Goal: Task Accomplishment & Management: Use online tool/utility

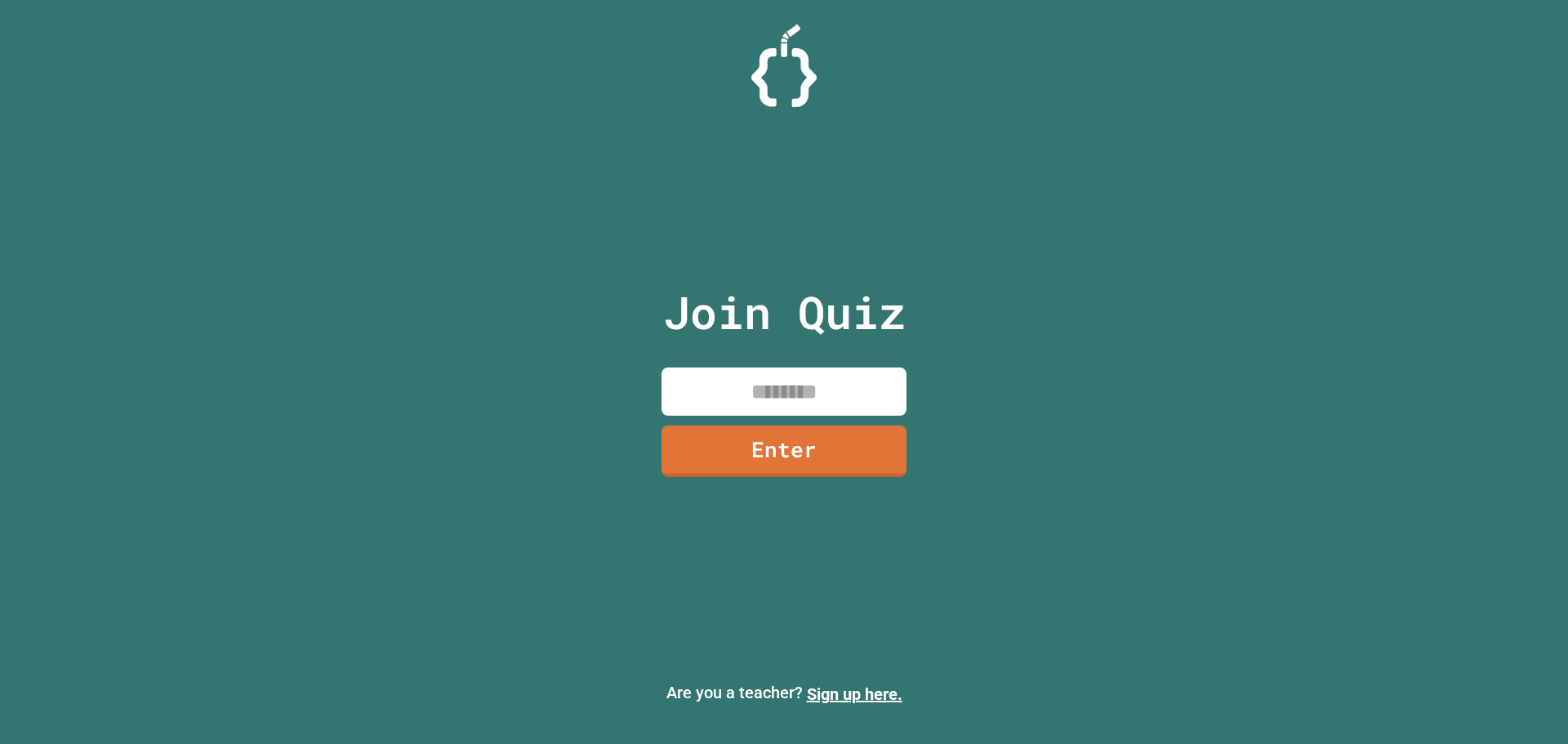
click at [718, 376] on input at bounding box center [784, 391] width 245 height 48
type input "********"
click at [746, 435] on link "Enter" at bounding box center [784, 450] width 248 height 54
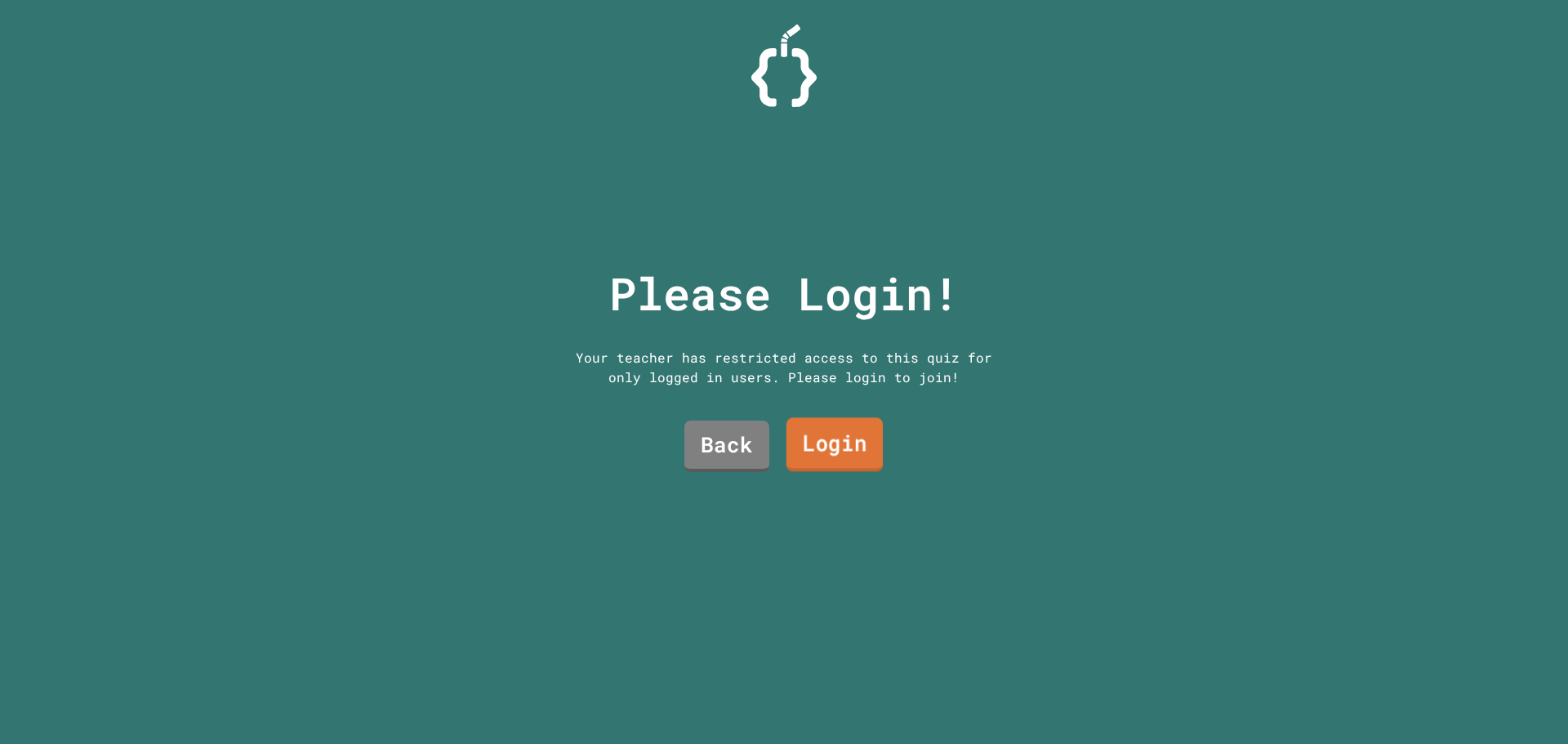
click at [811, 445] on link "Login" at bounding box center [835, 445] width 97 height 54
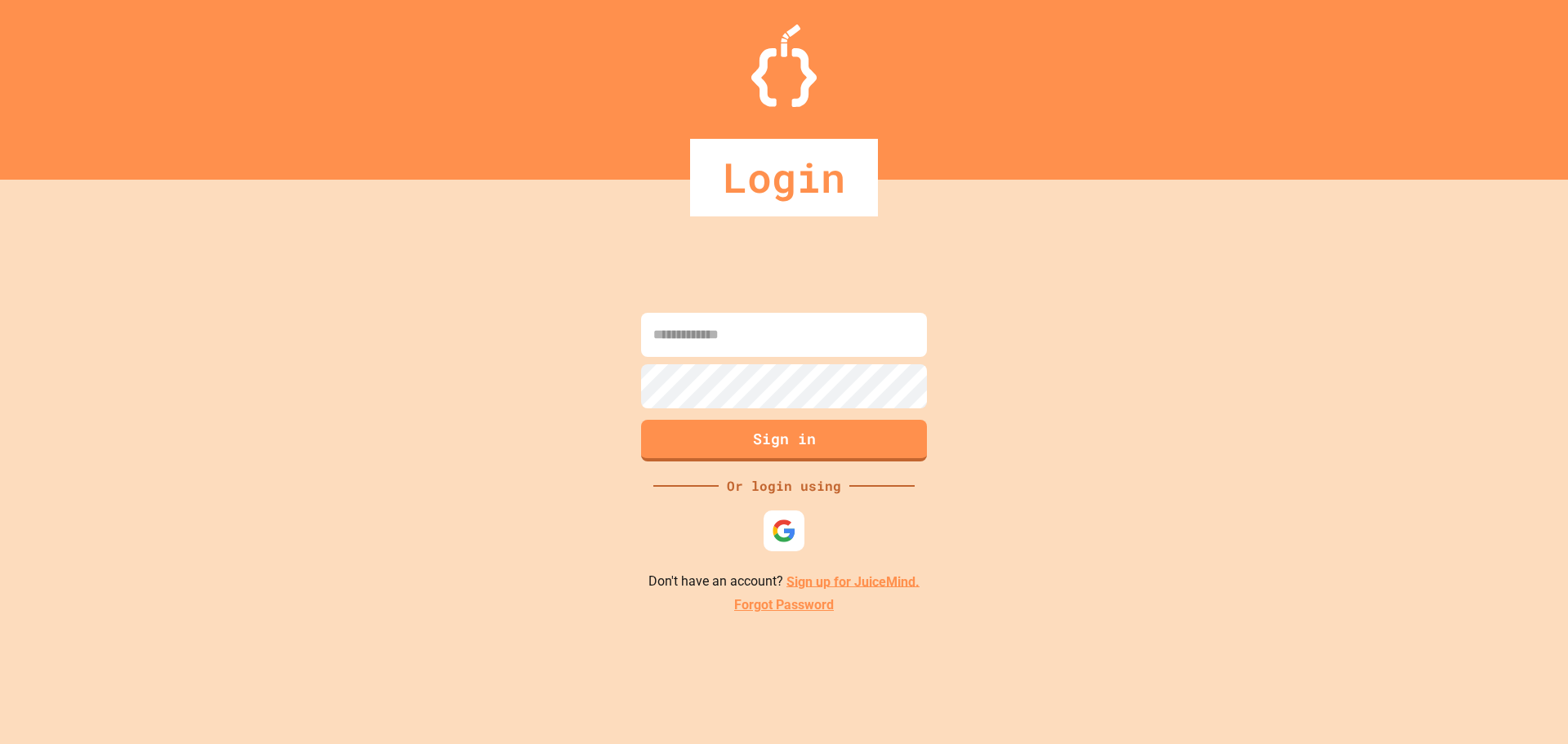
click at [722, 349] on input at bounding box center [783, 334] width 286 height 44
click at [794, 523] on img at bounding box center [784, 530] width 27 height 27
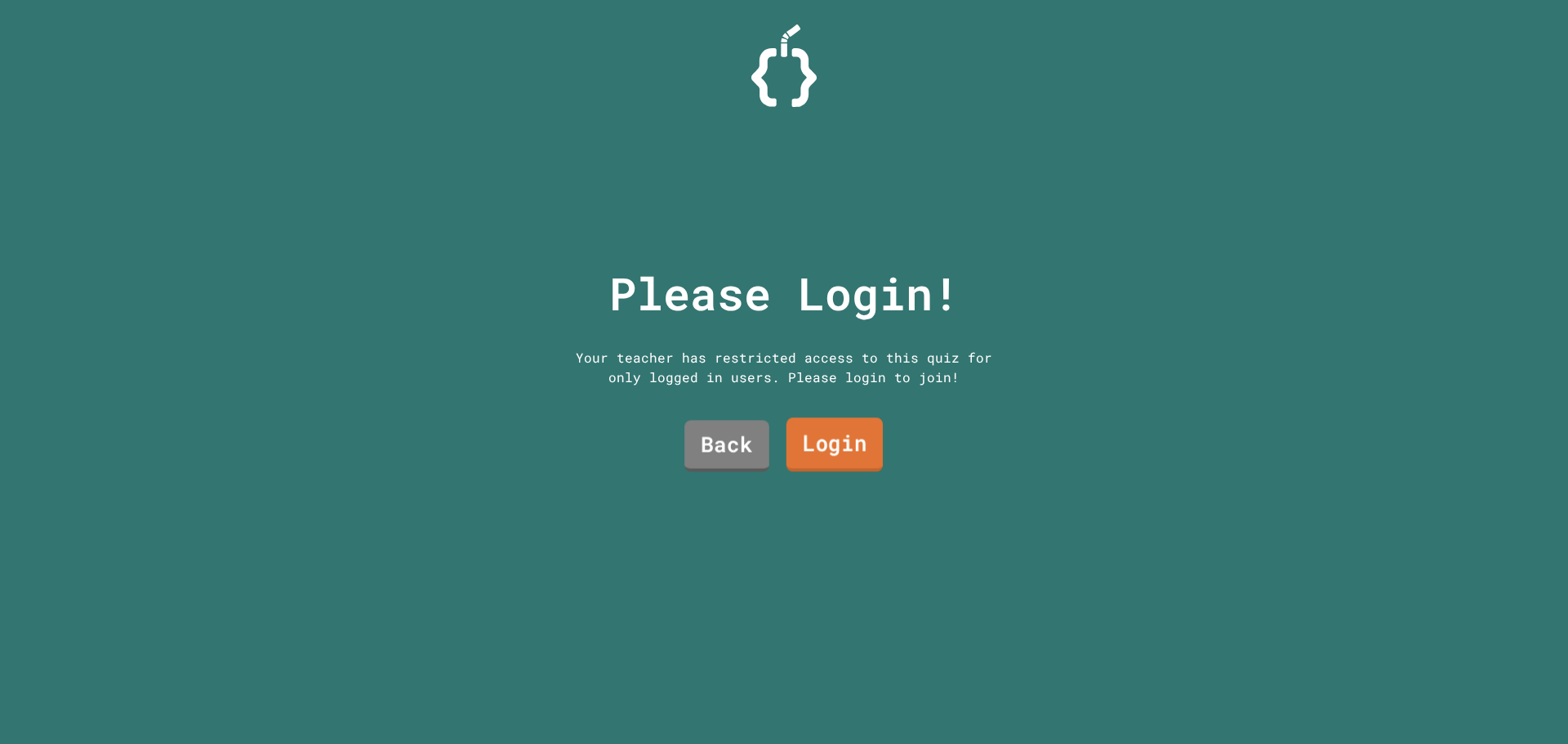
click at [811, 439] on link "Login" at bounding box center [835, 445] width 97 height 54
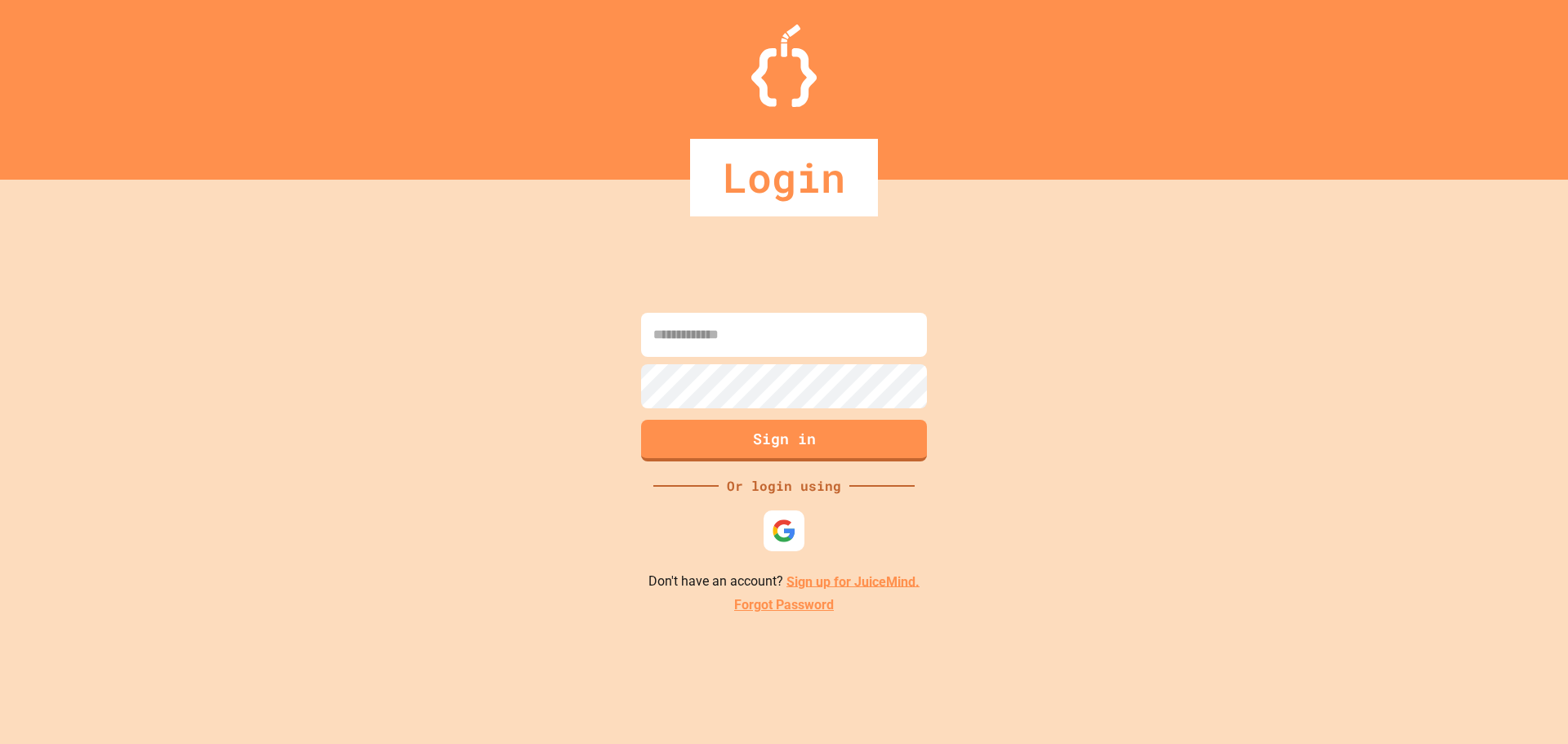
click at [701, 346] on input at bounding box center [783, 334] width 286 height 44
click at [822, 585] on link "Sign up for JuiceMind." at bounding box center [854, 581] width 133 height 16
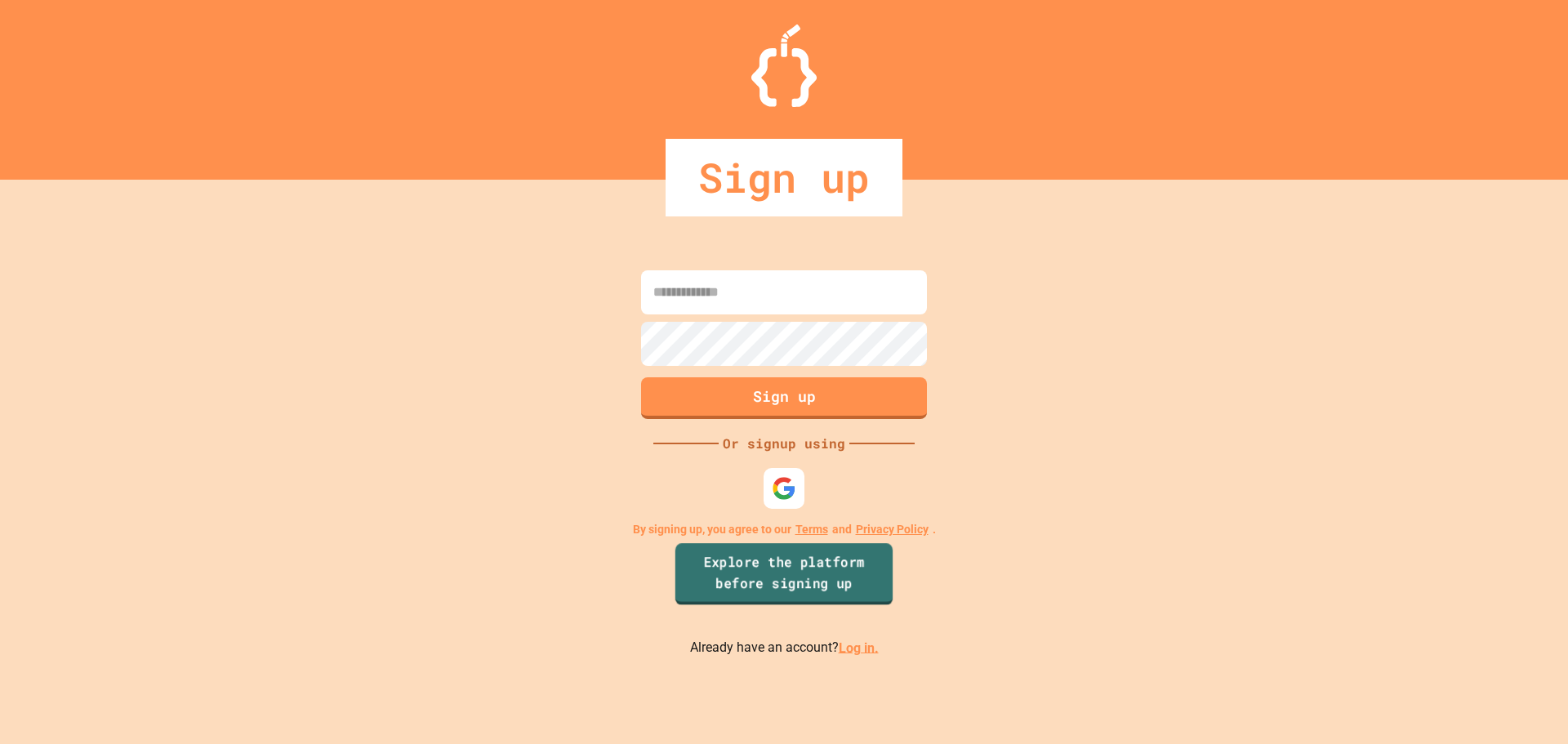
click at [781, 584] on link "Explore the platform before signing up" at bounding box center [784, 574] width 217 height 62
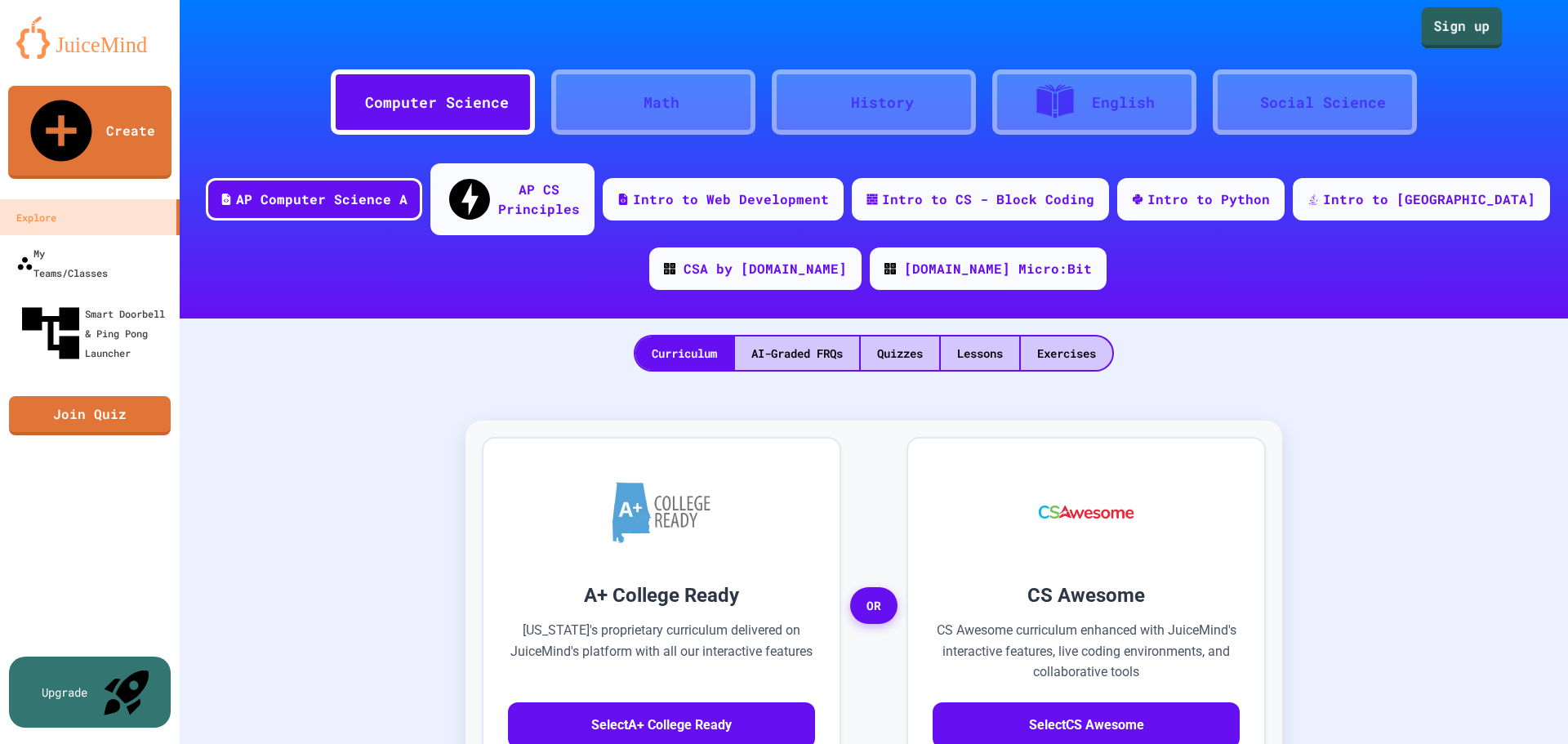
click at [1445, 23] on link "Sign up" at bounding box center [1462, 27] width 81 height 41
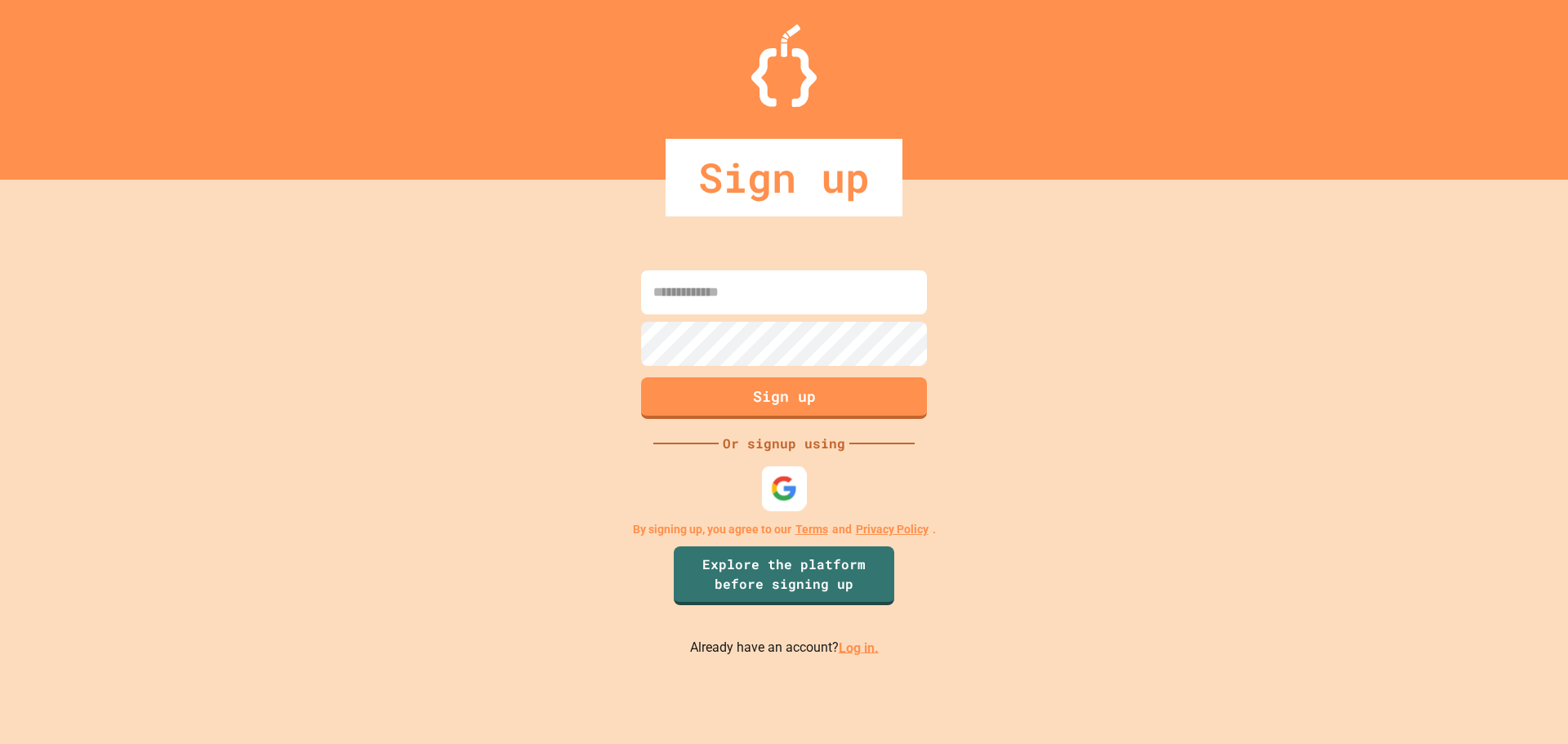
click at [779, 490] on img at bounding box center [784, 487] width 27 height 27
click at [833, 307] on input at bounding box center [783, 292] width 286 height 44
type input "**********"
click at [761, 395] on button "Sign up" at bounding box center [784, 396] width 292 height 43
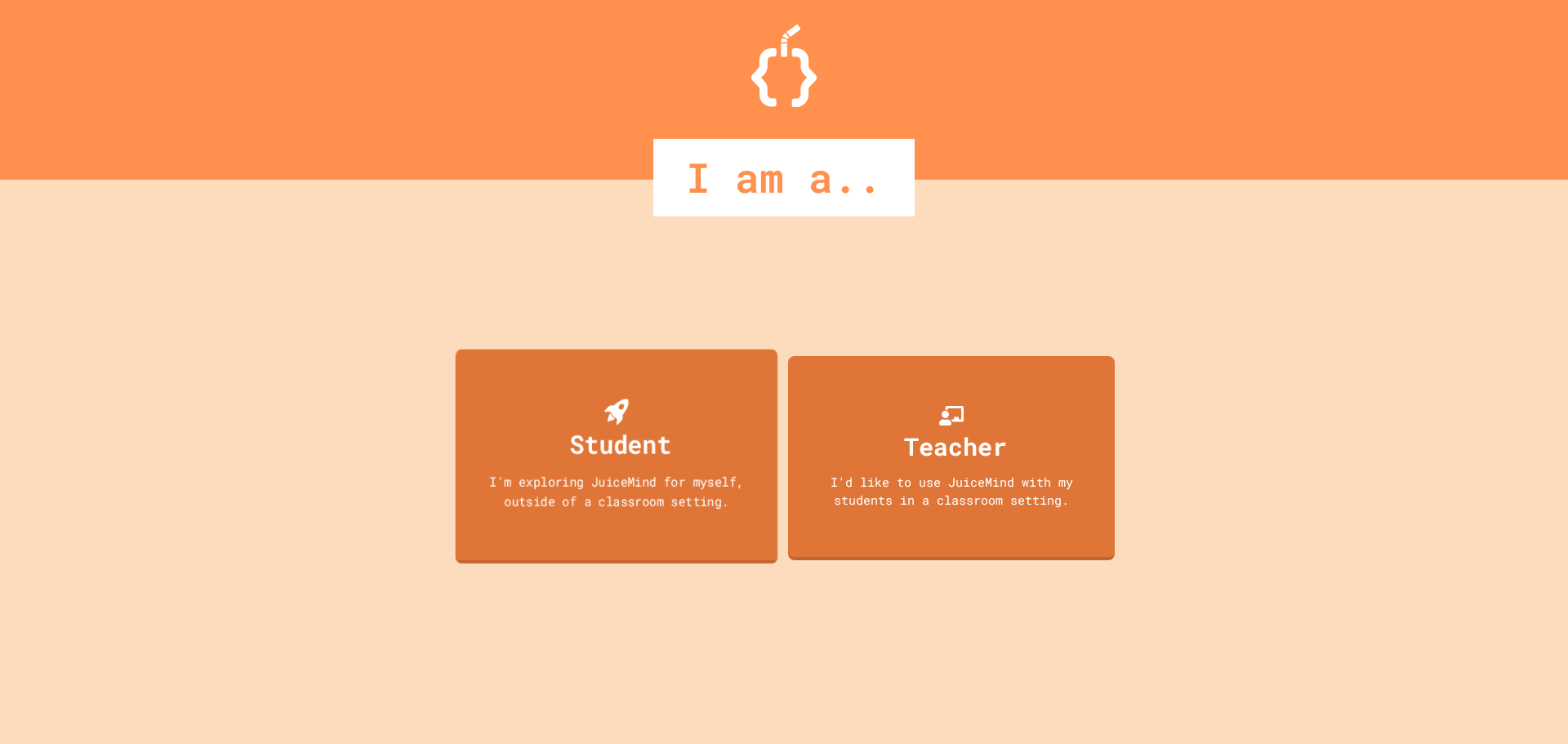
click at [595, 459] on div "Student" at bounding box center [621, 444] width 101 height 39
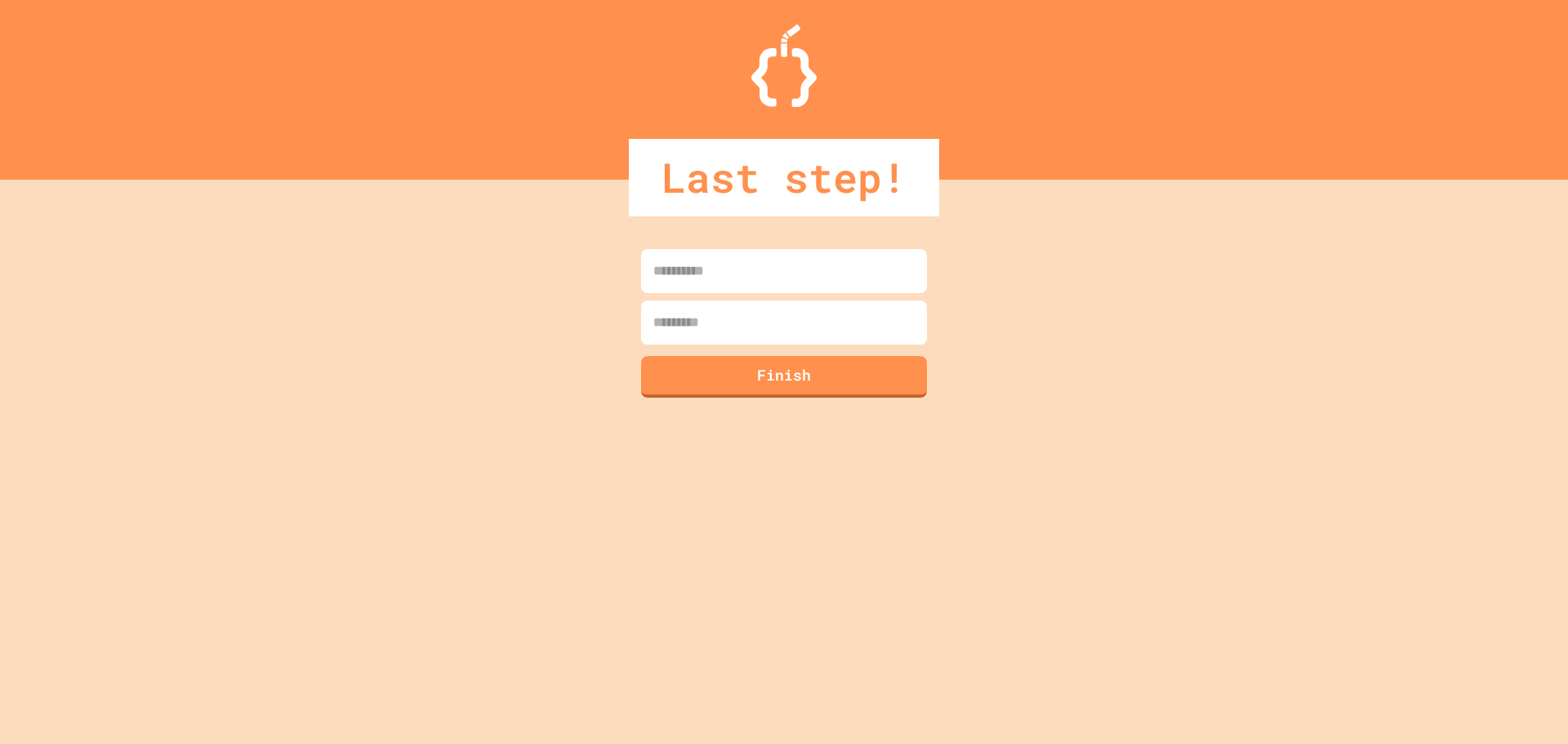
click at [707, 289] on input at bounding box center [783, 271] width 286 height 44
type input "******"
click at [739, 319] on input at bounding box center [783, 322] width 286 height 44
type input "*"
click at [727, 374] on button "Finish" at bounding box center [784, 374] width 292 height 43
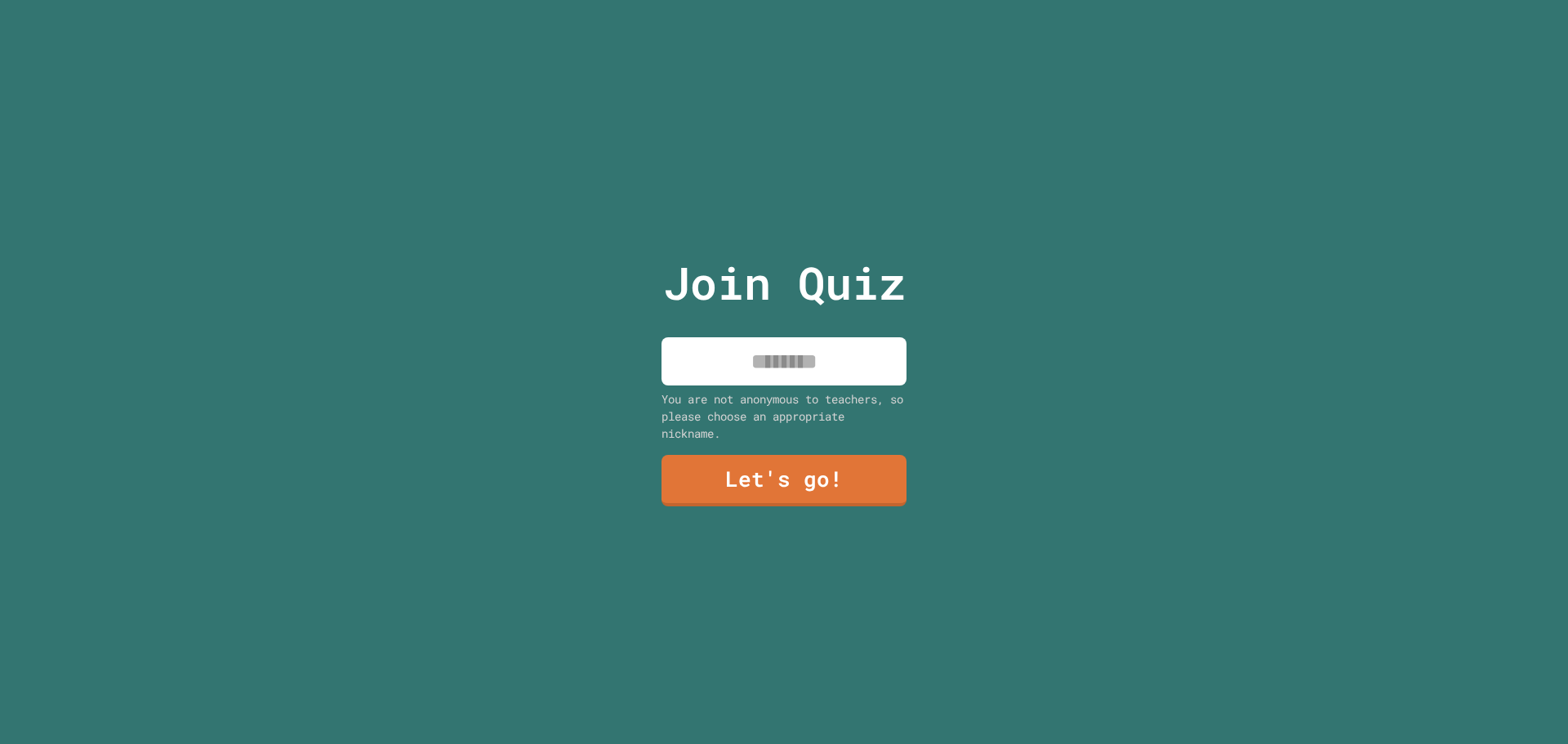
click at [762, 358] on input at bounding box center [784, 361] width 245 height 48
type input "******"
click at [851, 453] on link "Let's go!" at bounding box center [784, 479] width 242 height 54
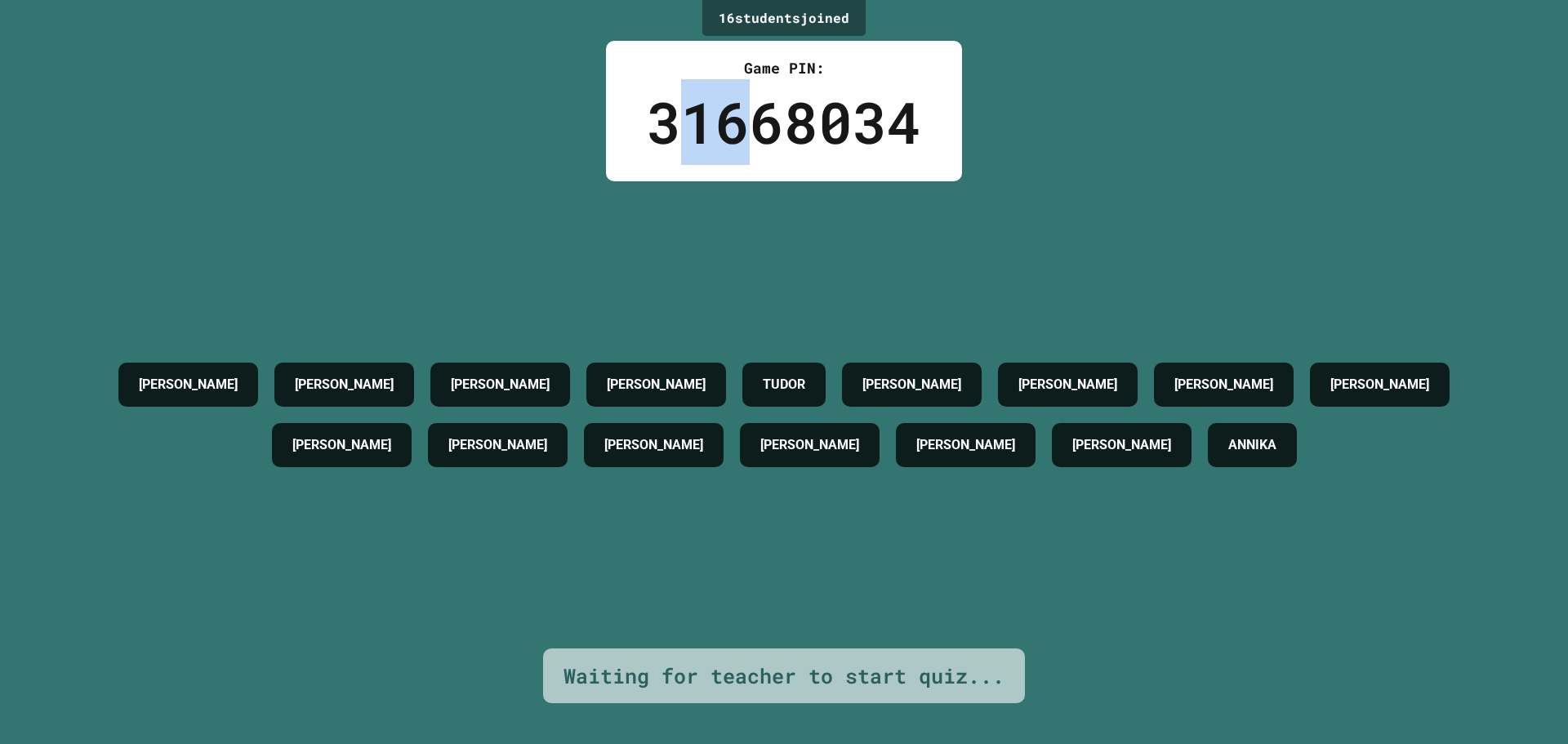
drag, startPoint x: 759, startPoint y: 136, endPoint x: 678, endPoint y: 141, distance: 81.2
click at [678, 141] on div "31668034" at bounding box center [784, 122] width 275 height 86
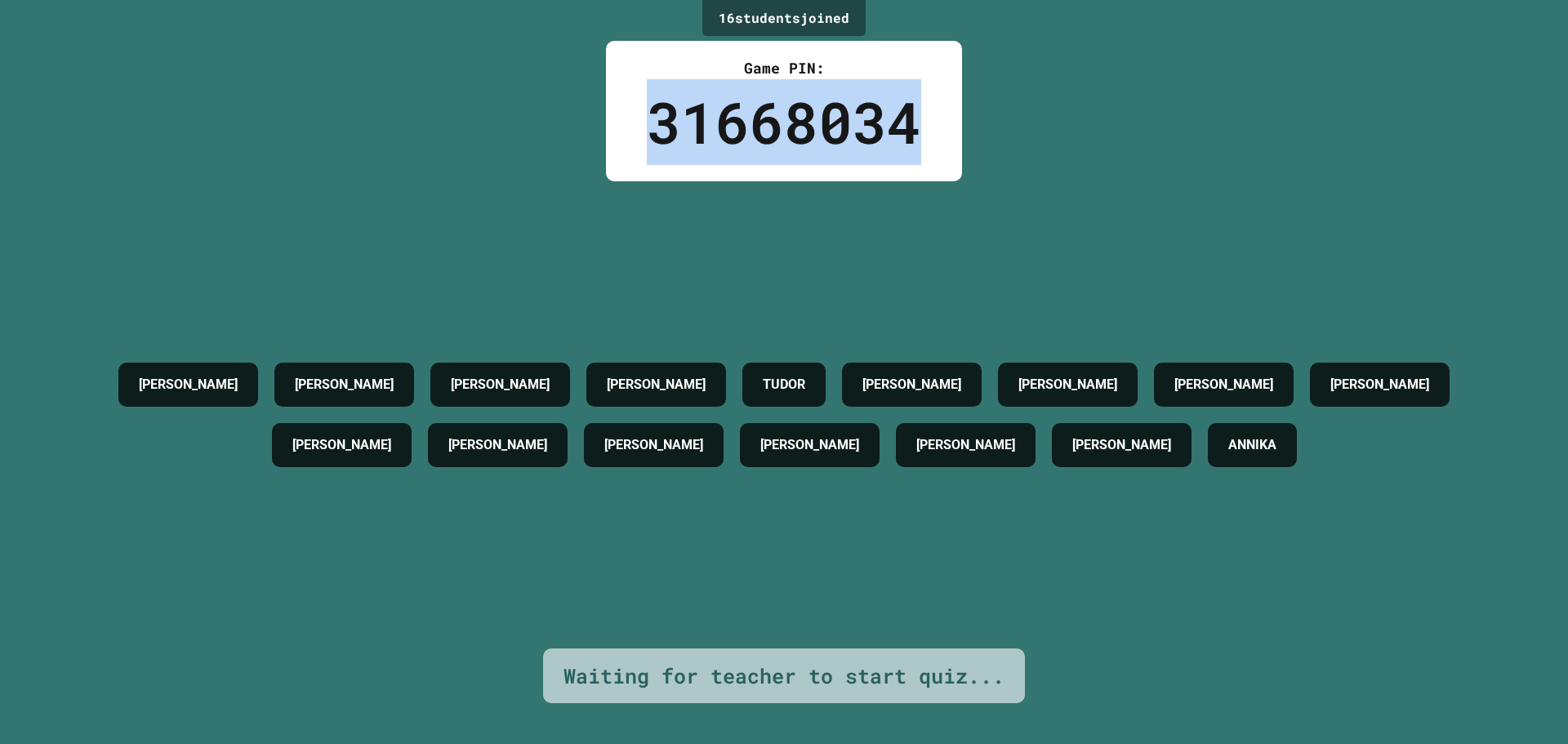
drag, startPoint x: 653, startPoint y: 136, endPoint x: 929, endPoint y: 112, distance: 277.0
click at [929, 112] on div "Game PIN: 31668034" at bounding box center [784, 110] width 356 height 140
click at [959, 162] on div "16 student s joined Game PIN: 31668034 [PERSON_NAME] [PERSON_NAME] [PERSON_NAME…" at bounding box center [784, 372] width 1568 height 744
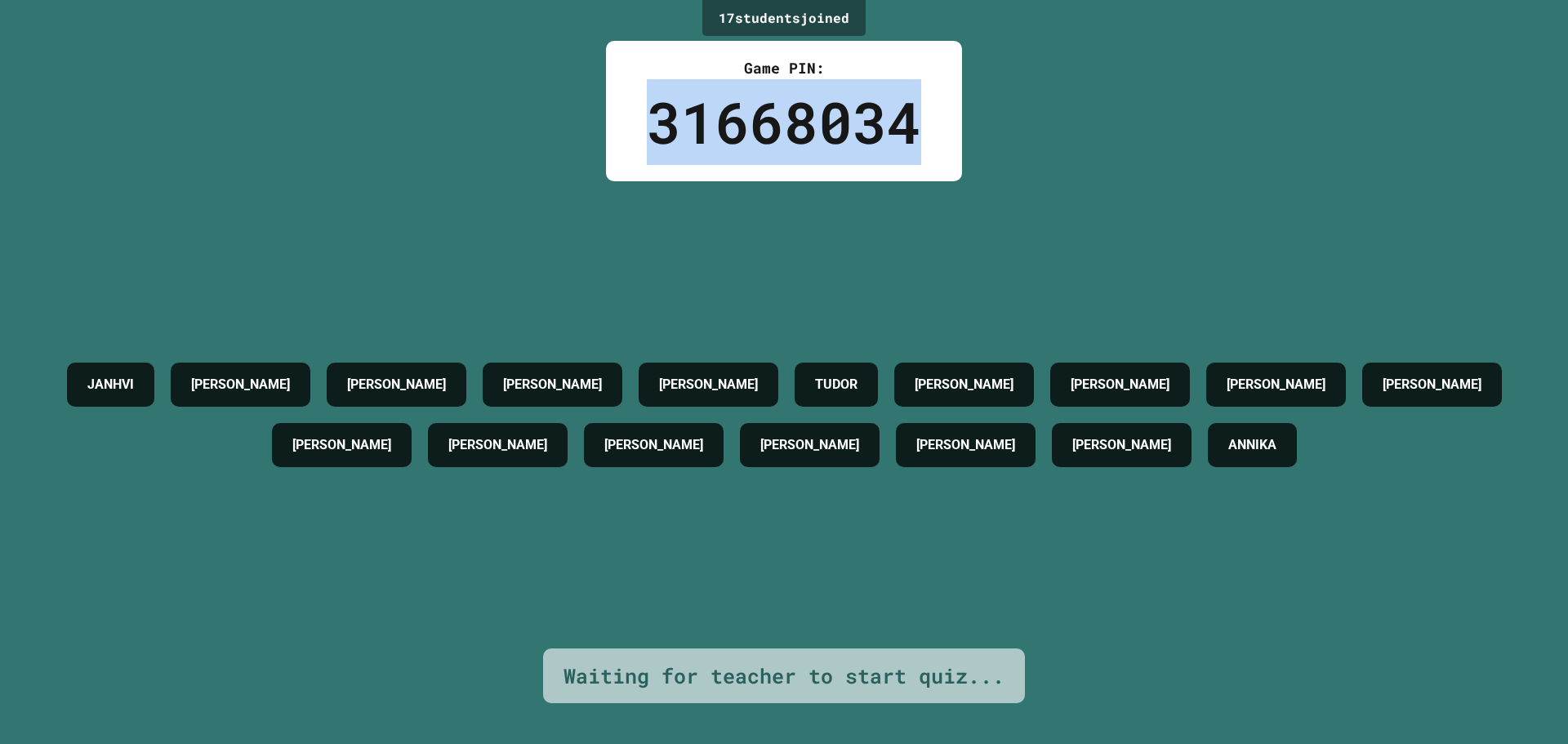
click at [983, 151] on div "17 student s joined Game PIN: 31668034 [PERSON_NAME] [PERSON_NAME] [PERSON_NAME…" at bounding box center [784, 372] width 1568 height 744
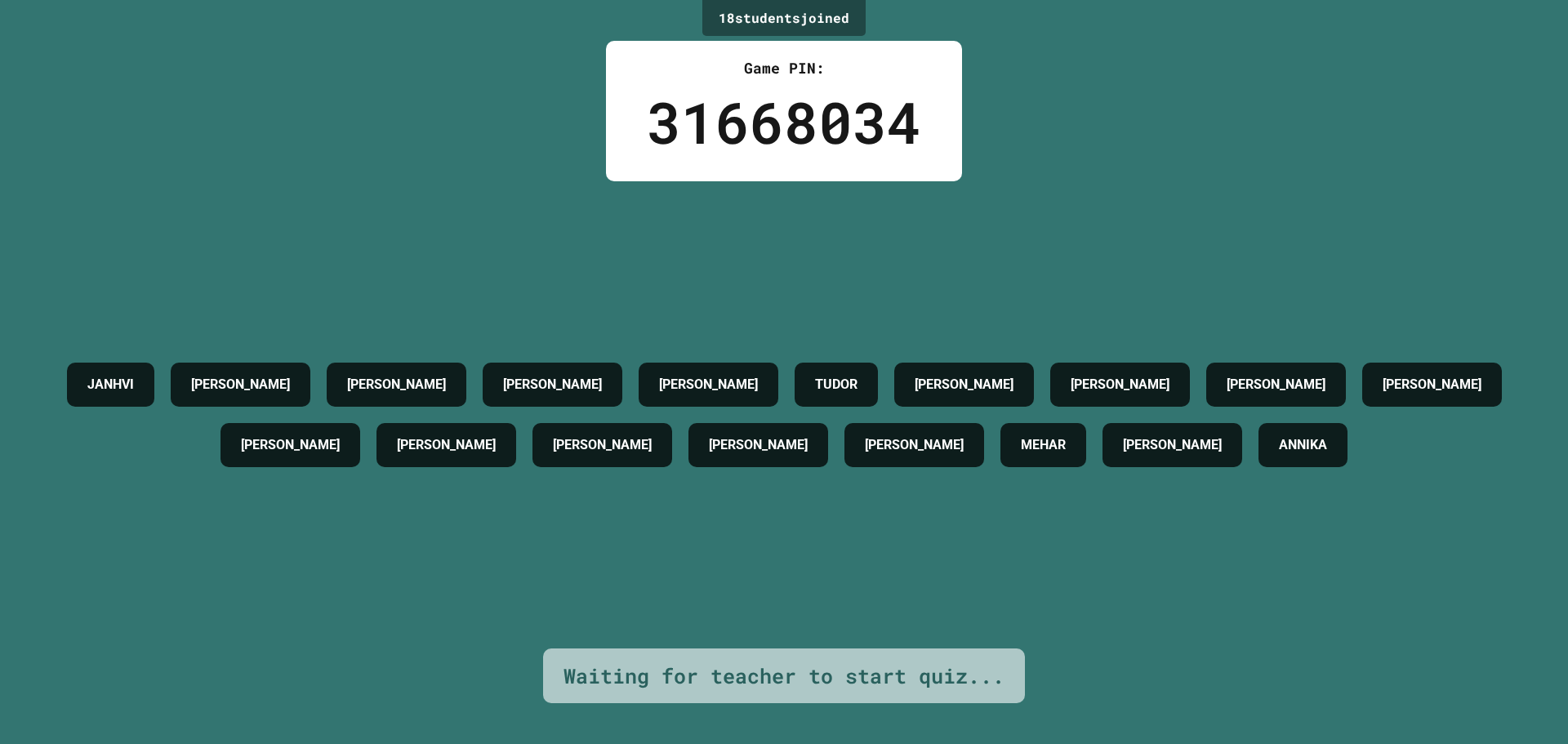
click at [1114, 254] on div "[PERSON_NAME] [PERSON_NAME] [PERSON_NAME] [PERSON_NAME] [PERSON_NAME] ANDREJ [P…" at bounding box center [784, 415] width 1486 height 467
drag, startPoint x: 972, startPoint y: 677, endPoint x: 601, endPoint y: 677, distance: 371.0
click at [601, 677] on div "Waiting for teacher to start quiz..." at bounding box center [783, 675] width 441 height 31
click at [718, 579] on div "[PERSON_NAME] [PERSON_NAME] [PERSON_NAME] [PERSON_NAME] [PERSON_NAME] ANDREJ [P…" at bounding box center [784, 415] width 1486 height 467
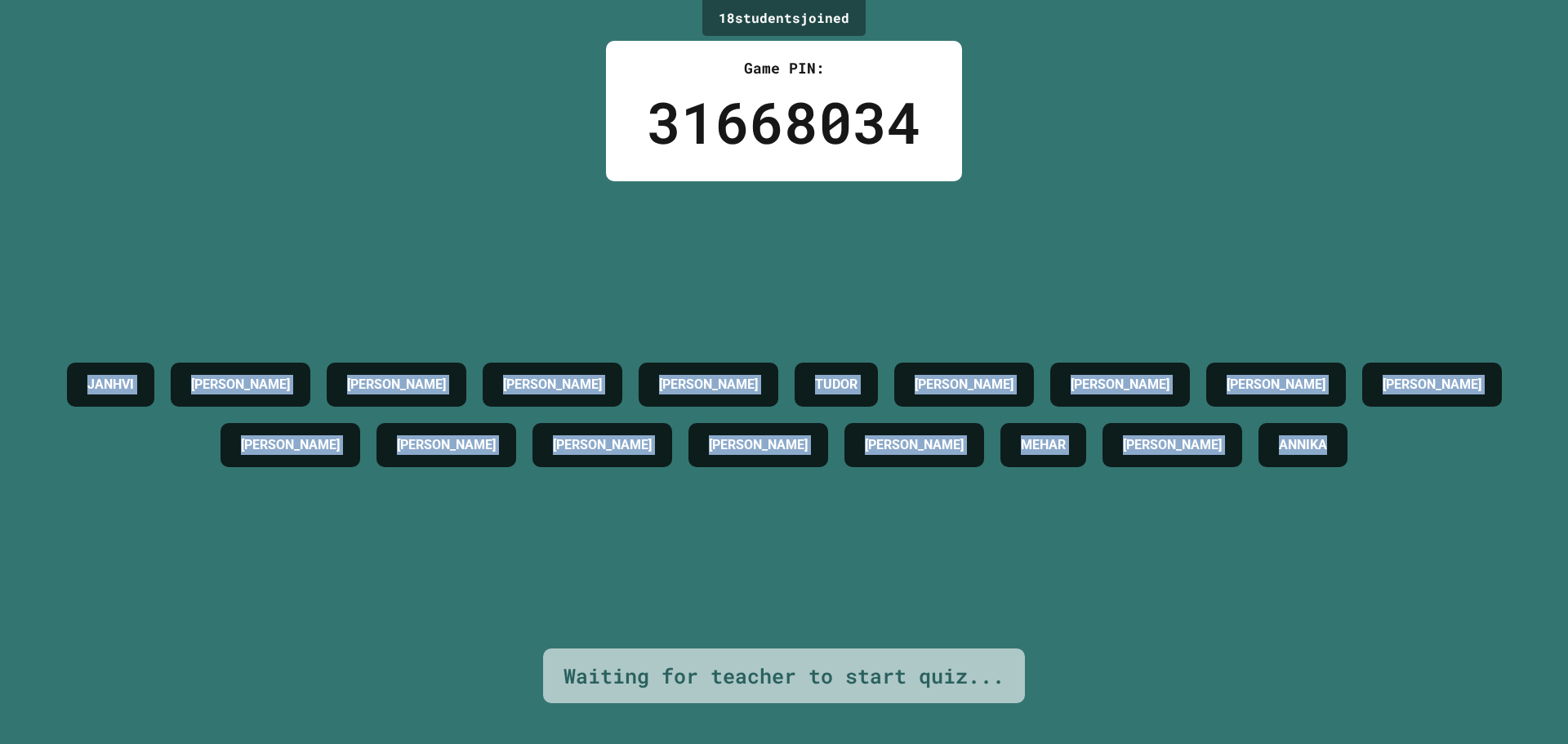
drag, startPoint x: 75, startPoint y: 358, endPoint x: 1010, endPoint y: 453, distance: 939.8
click at [1347, 495] on div "[PERSON_NAME] [PERSON_NAME] [PERSON_NAME] [PERSON_NAME] [PERSON_NAME] ANDREJ [P…" at bounding box center [784, 415] width 1486 height 467
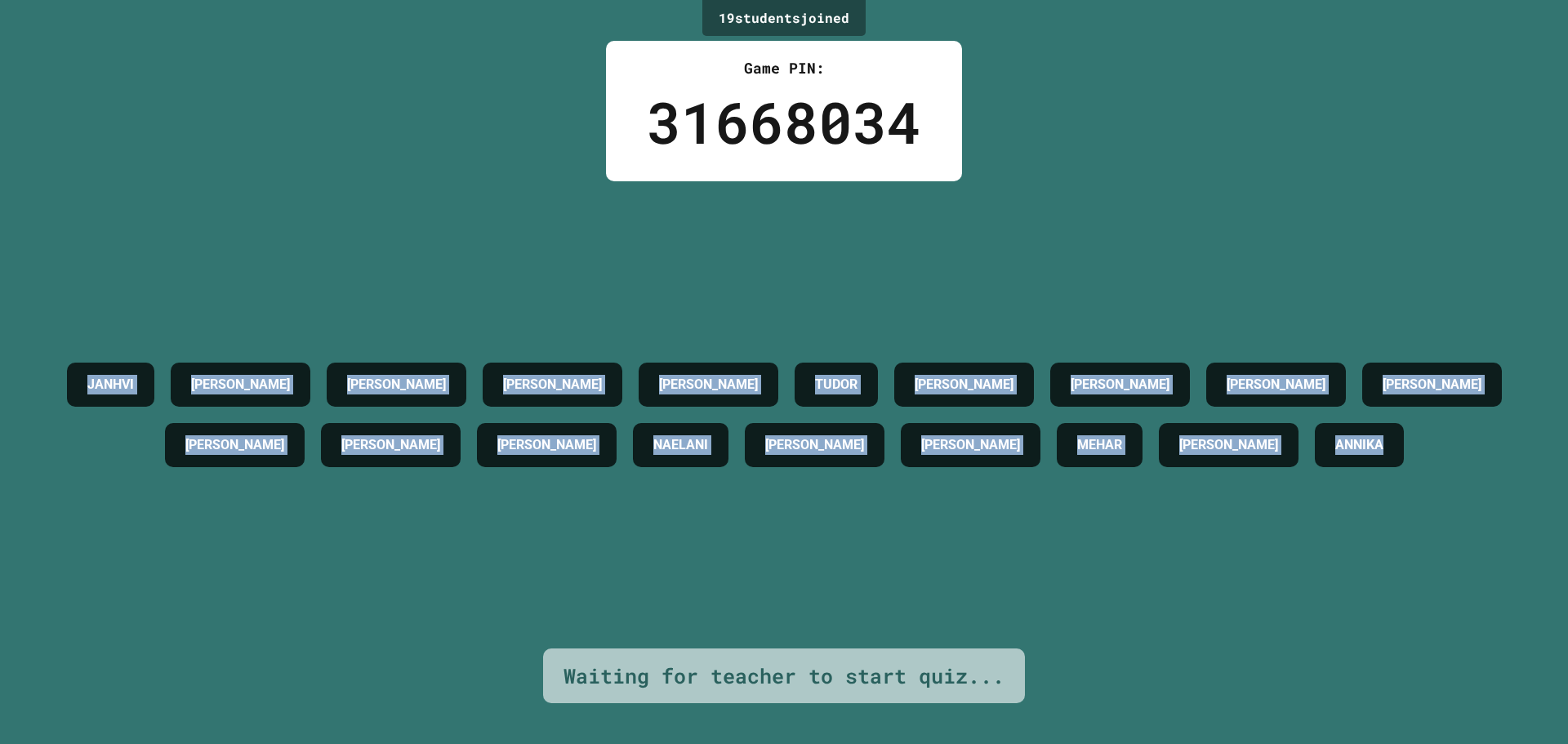
click at [796, 308] on div "[PERSON_NAME] [PERSON_NAME] [PERSON_NAME] [PERSON_NAME] [PERSON_NAME] ANDREJ [P…" at bounding box center [784, 415] width 1486 height 467
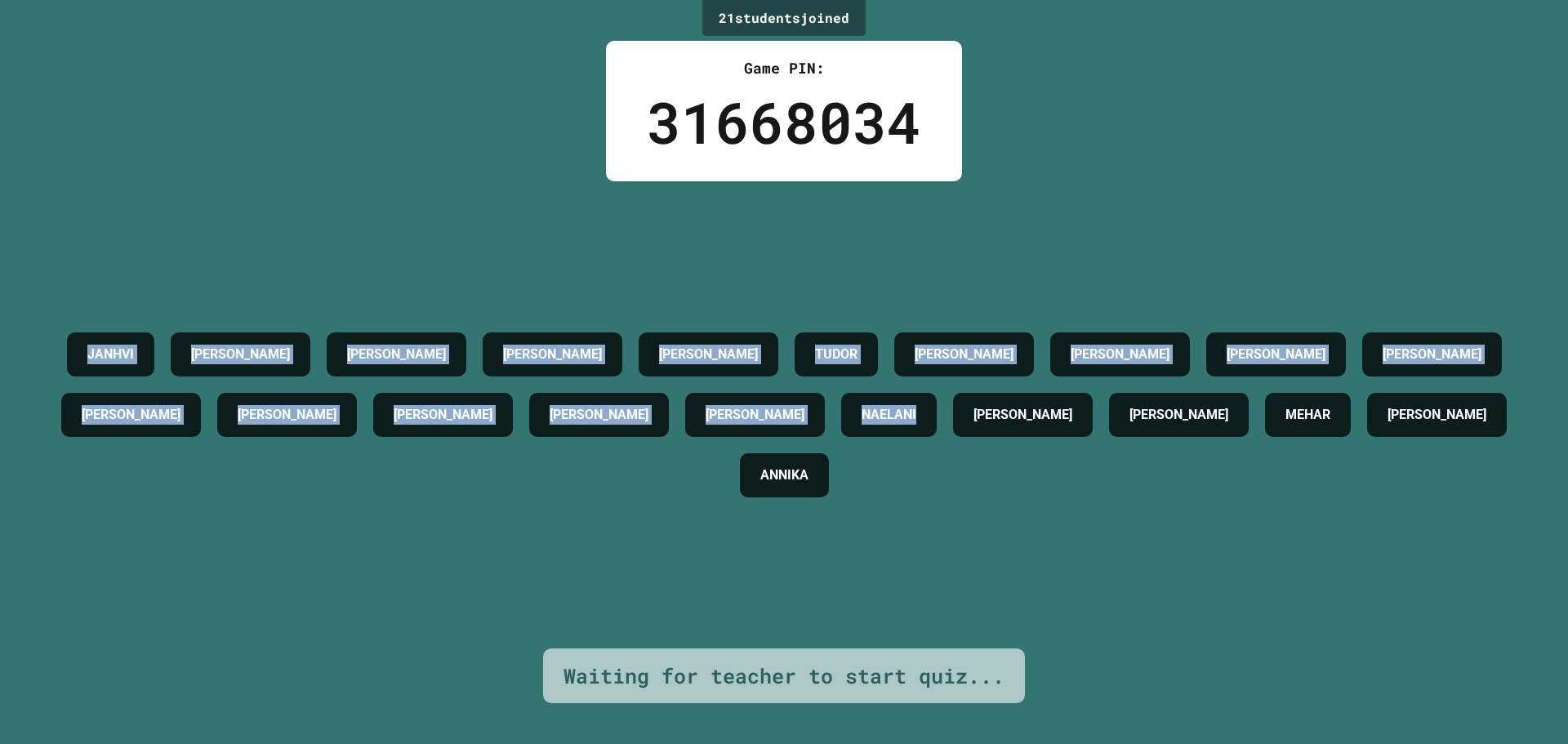
drag, startPoint x: 51, startPoint y: 312, endPoint x: 918, endPoint y: 495, distance: 886.1
click at [918, 495] on div "[PERSON_NAME] [PERSON_NAME] [PERSON_NAME] [PERSON_NAME] [PERSON_NAME] [PERSON_N…" at bounding box center [784, 415] width 1486 height 181
click at [102, 258] on div "[PERSON_NAME] [PERSON_NAME] [PERSON_NAME] [PERSON_NAME] [PERSON_NAME] [PERSON_N…" at bounding box center [784, 415] width 1486 height 467
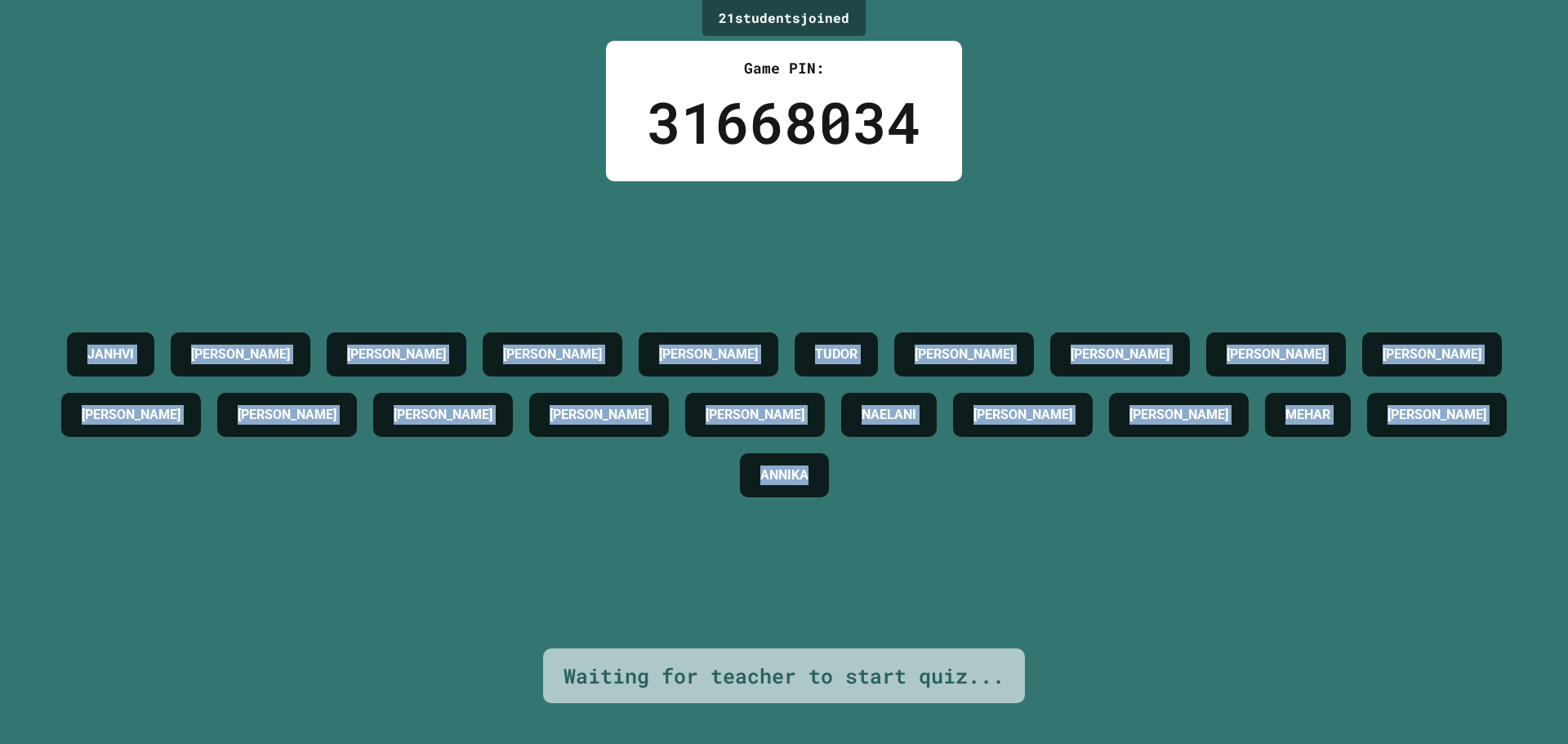
drag, startPoint x: 64, startPoint y: 301, endPoint x: 910, endPoint y: 420, distance: 854.3
click at [879, 499] on div "[PERSON_NAME] [PERSON_NAME] [PERSON_NAME] [PERSON_NAME] [PERSON_NAME] [PERSON_N…" at bounding box center [784, 415] width 1486 height 181
click at [1265, 99] on div "21 student s joined Game PIN: 31668034 [PERSON_NAME] [PERSON_NAME] [PERSON_NAME…" at bounding box center [784, 372] width 1568 height 744
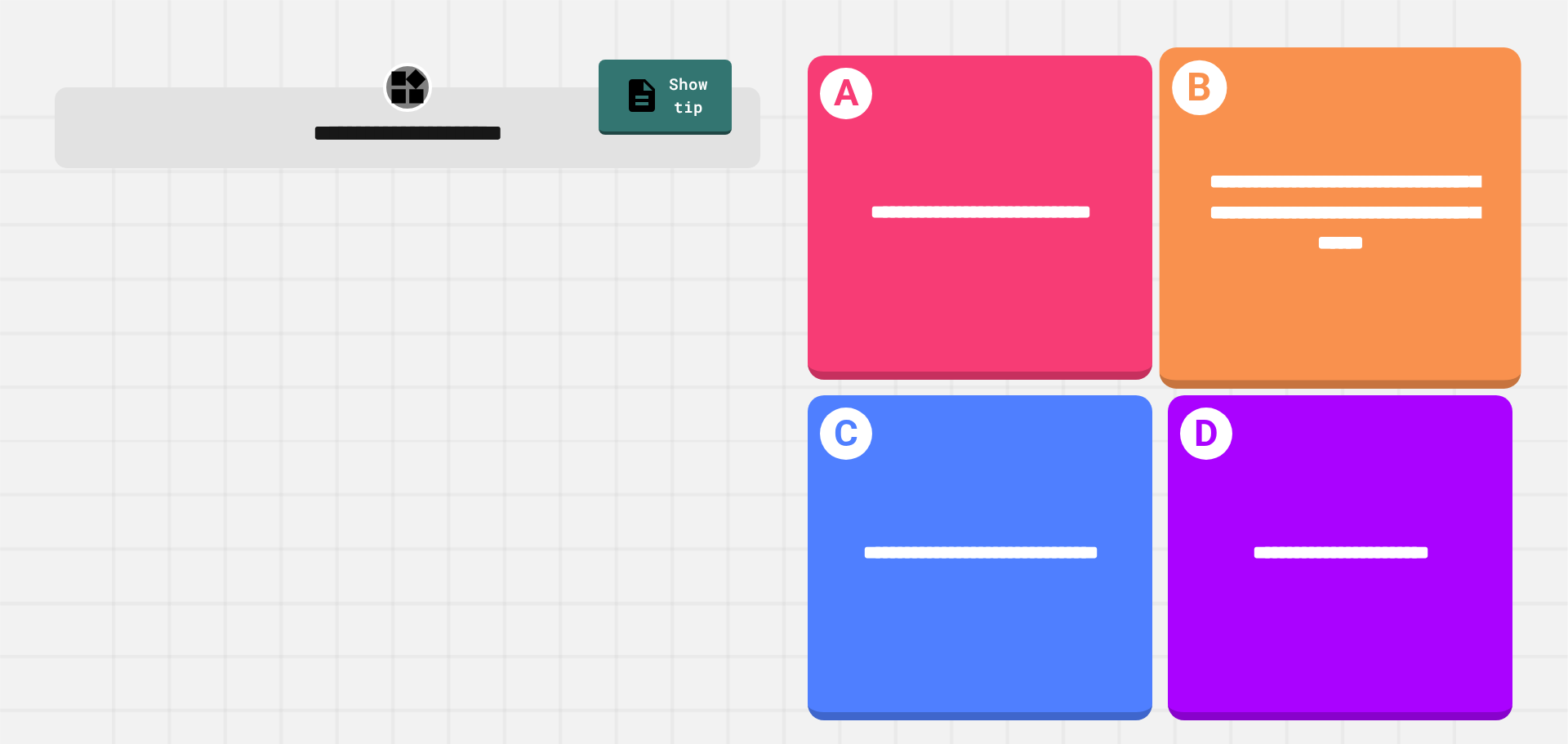
click at [1284, 261] on div "**********" at bounding box center [1341, 213] width 362 height 171
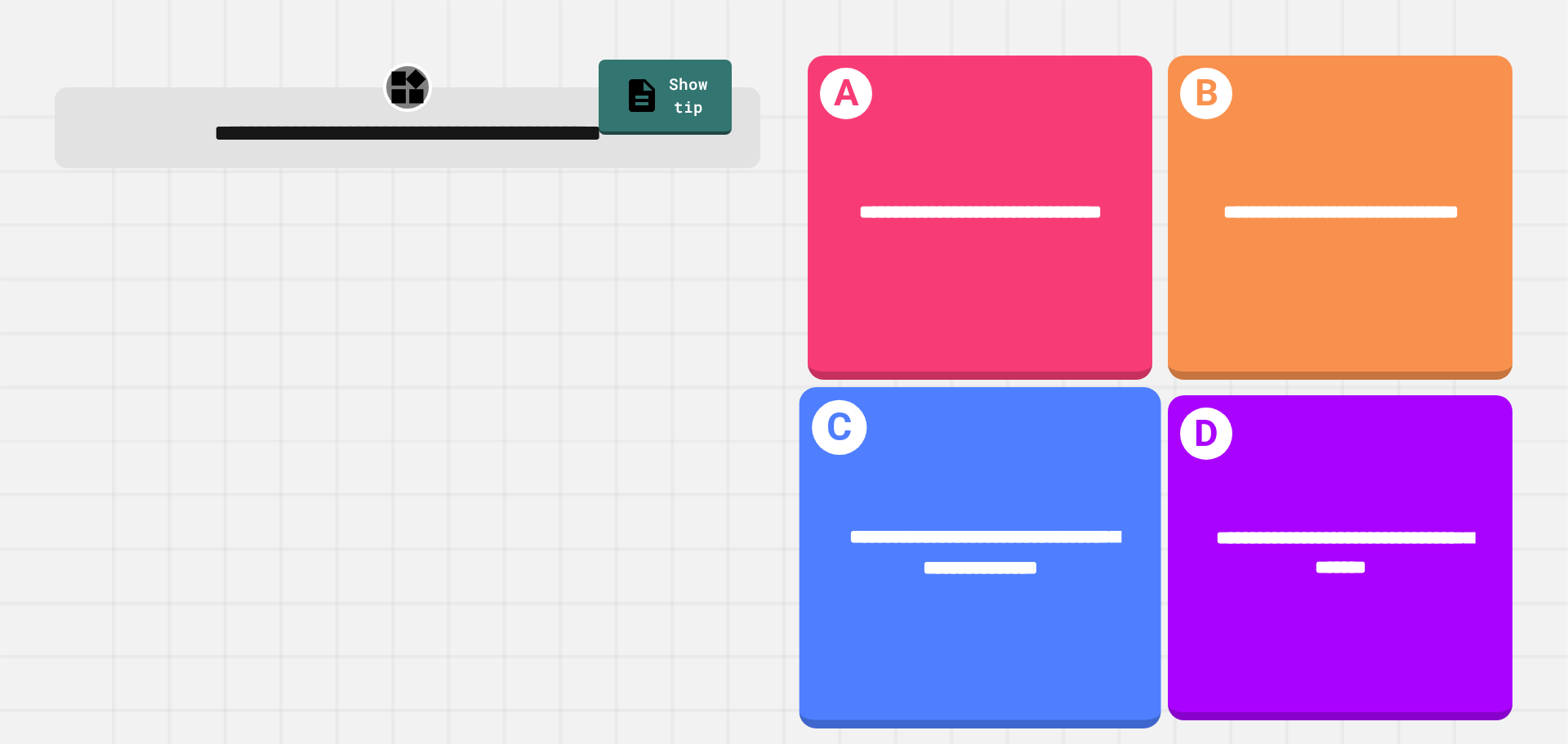
click at [911, 483] on div "**********" at bounding box center [981, 553] width 362 height 140
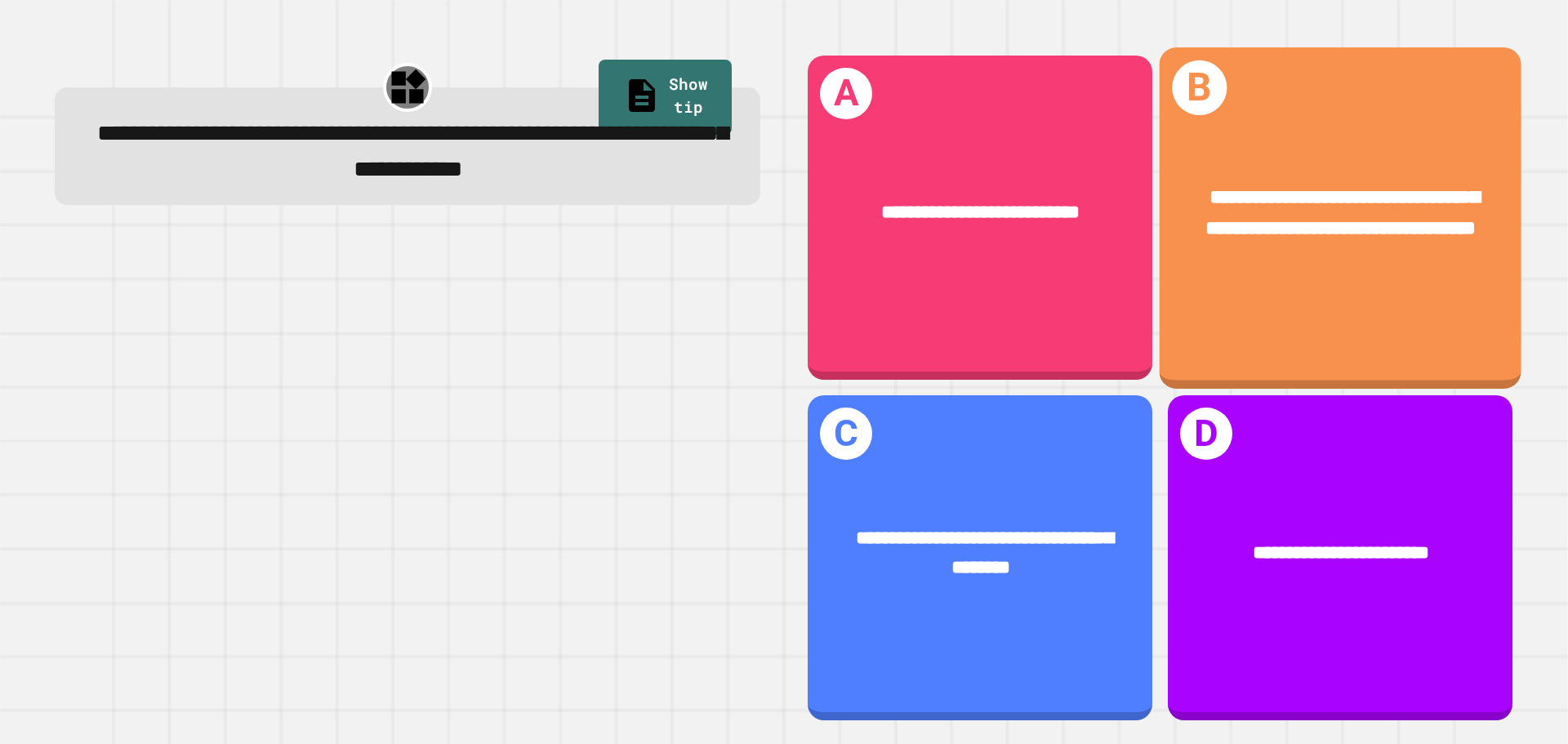
click at [1217, 311] on div "**********" at bounding box center [1341, 218] width 362 height 340
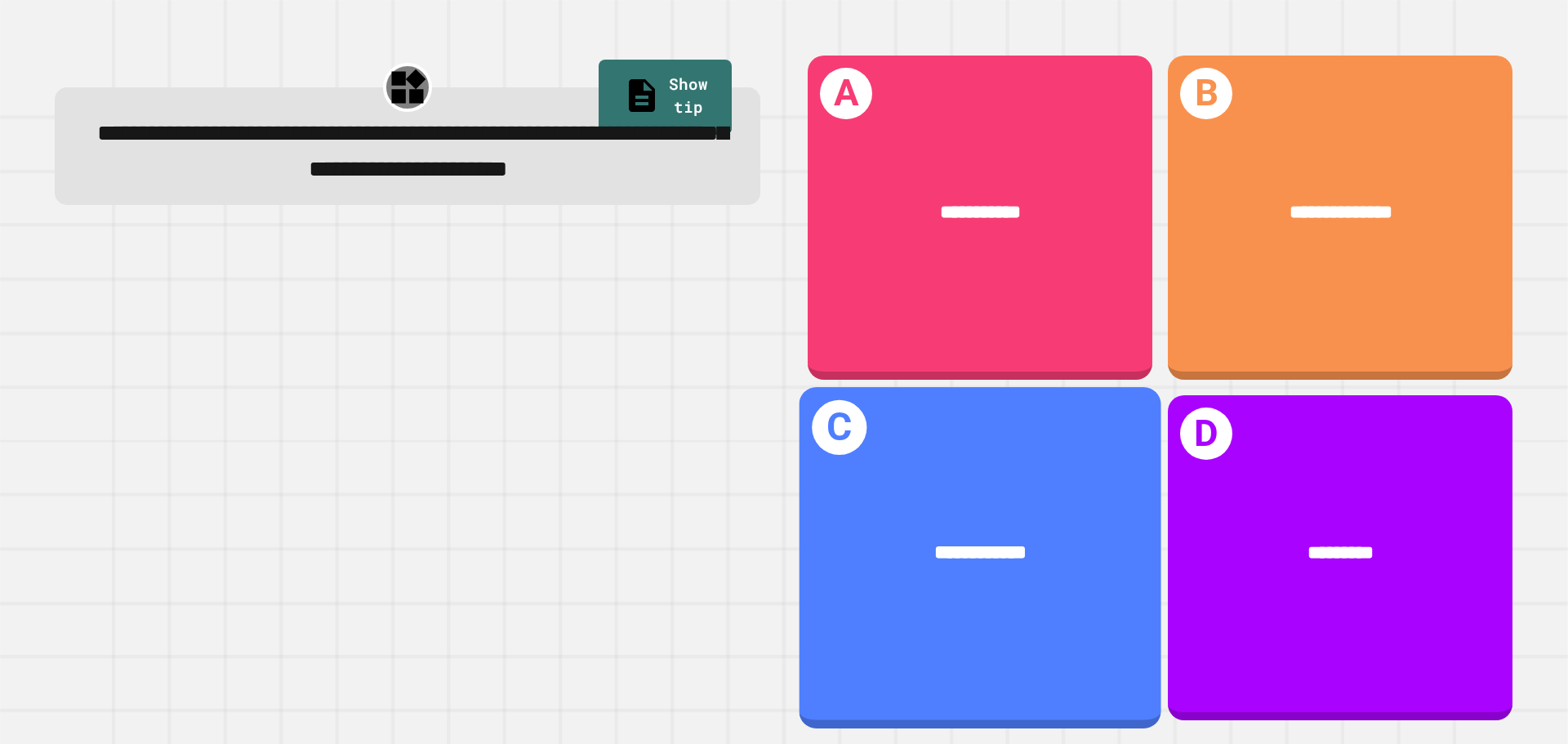
click at [910, 431] on div "**********" at bounding box center [981, 557] width 362 height 340
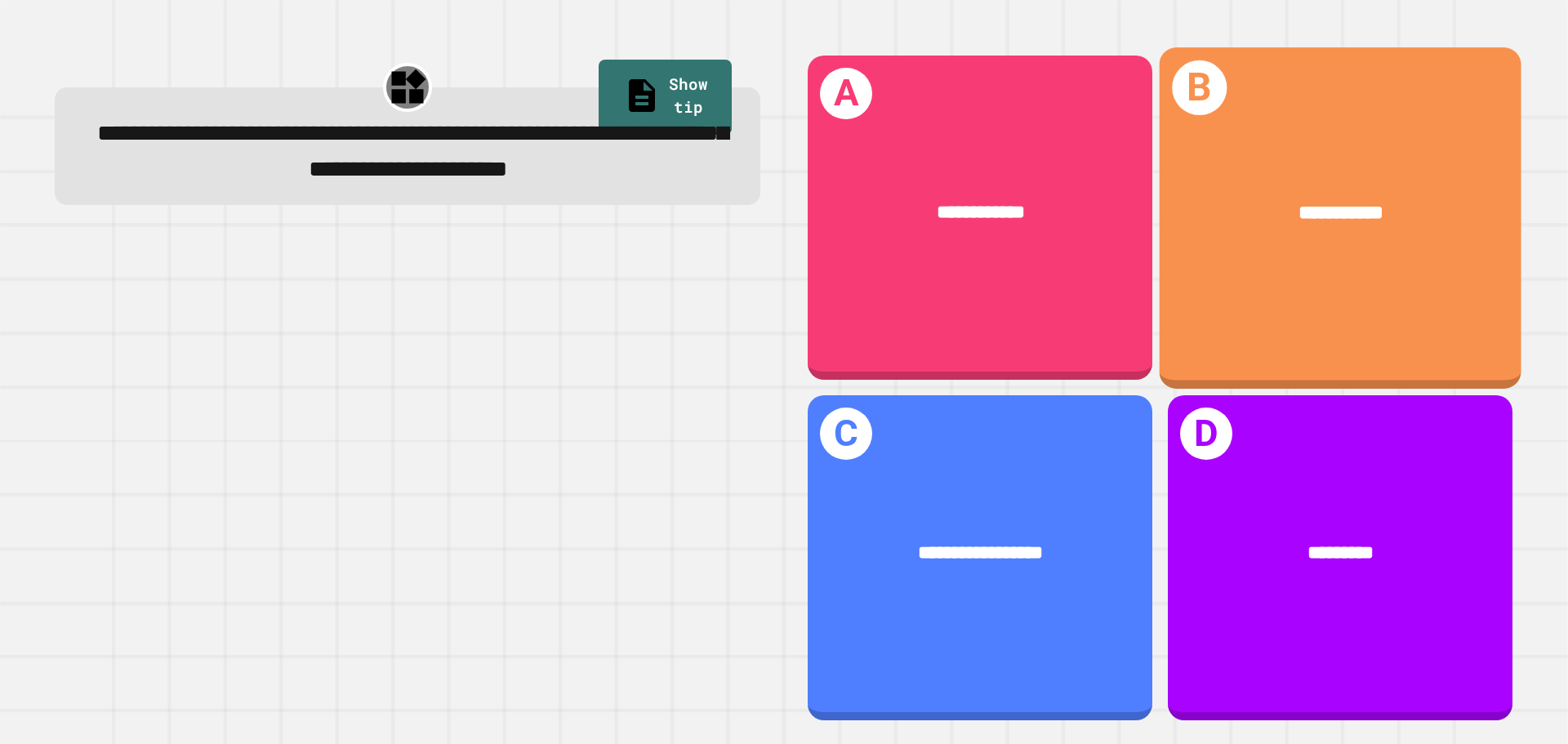
click at [1336, 226] on div "**********" at bounding box center [1341, 213] width 362 height 109
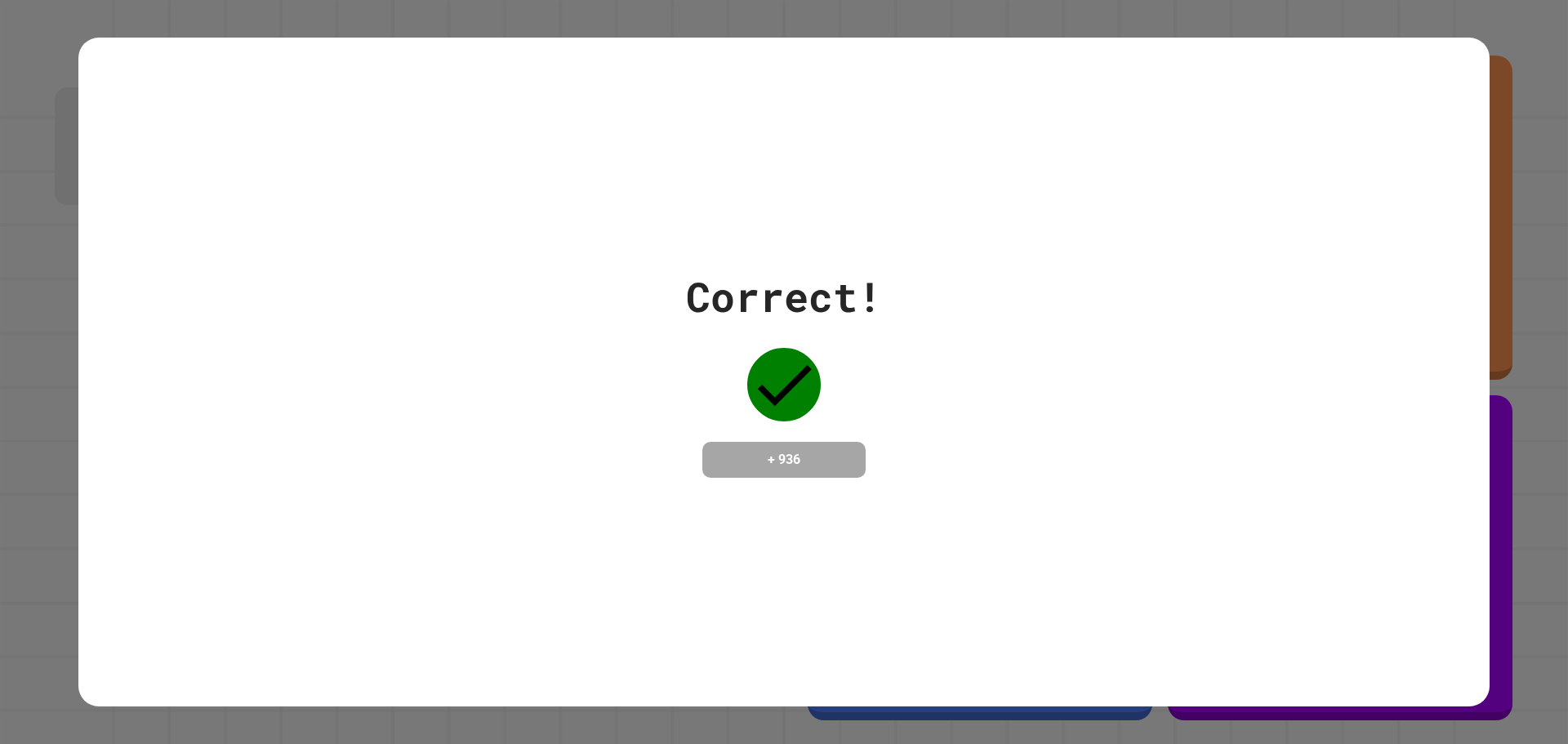
click at [1232, 162] on div "Correct! + 936" at bounding box center [784, 372] width 1412 height 669
click at [1231, 162] on div "Correct! + 936" at bounding box center [784, 372] width 1412 height 669
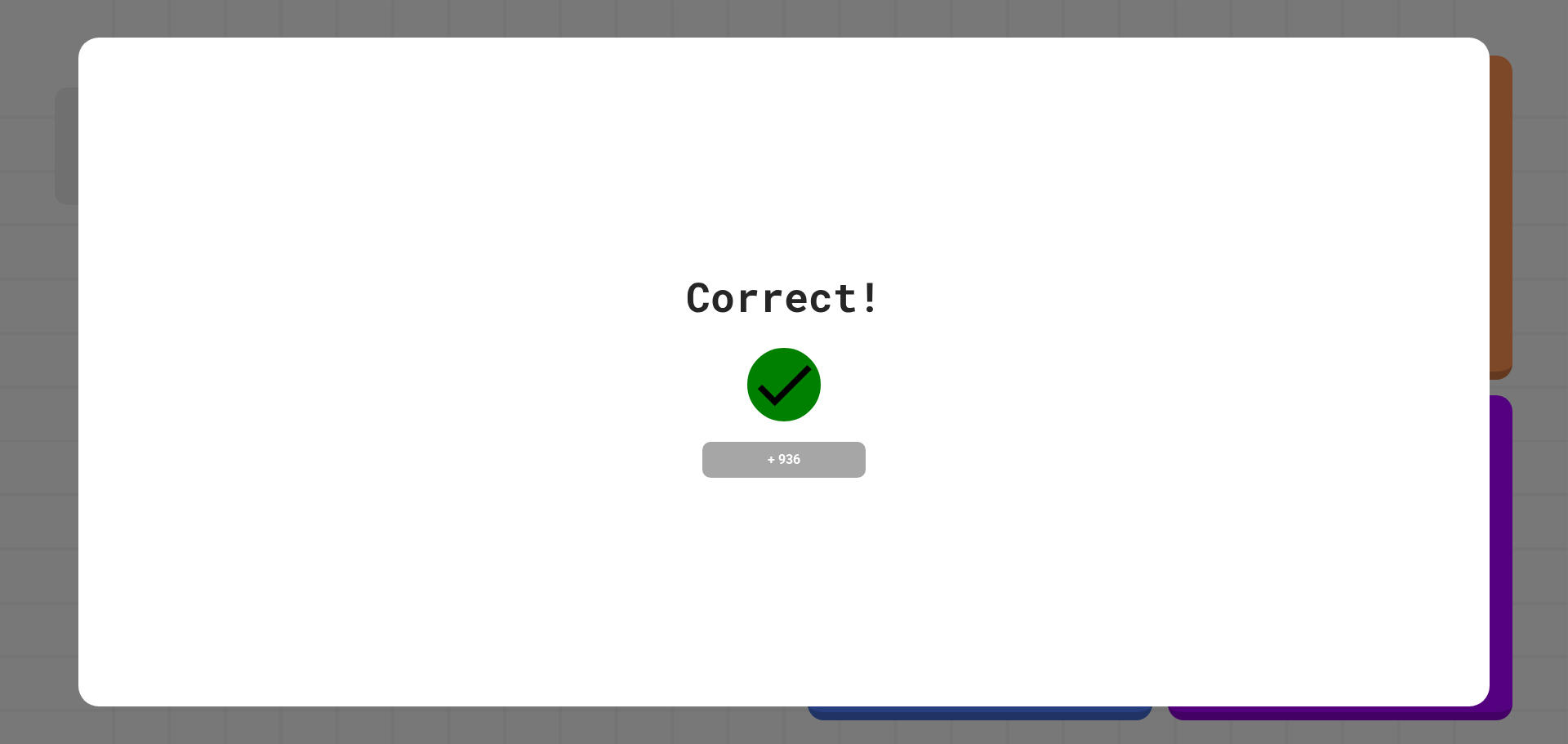
click at [1231, 162] on div "Correct! + 936" at bounding box center [784, 372] width 1412 height 669
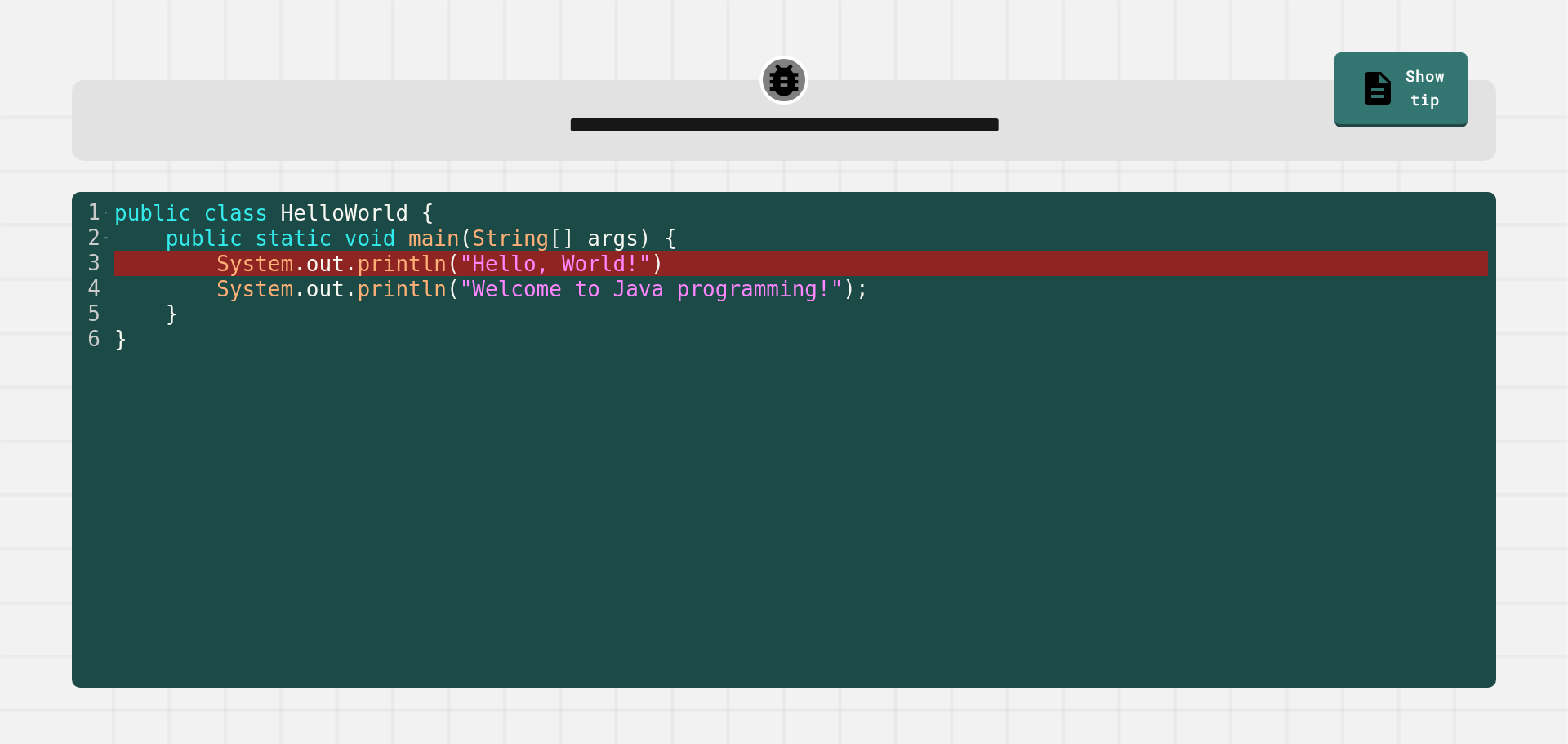
click at [373, 272] on span "println" at bounding box center [402, 264] width 90 height 25
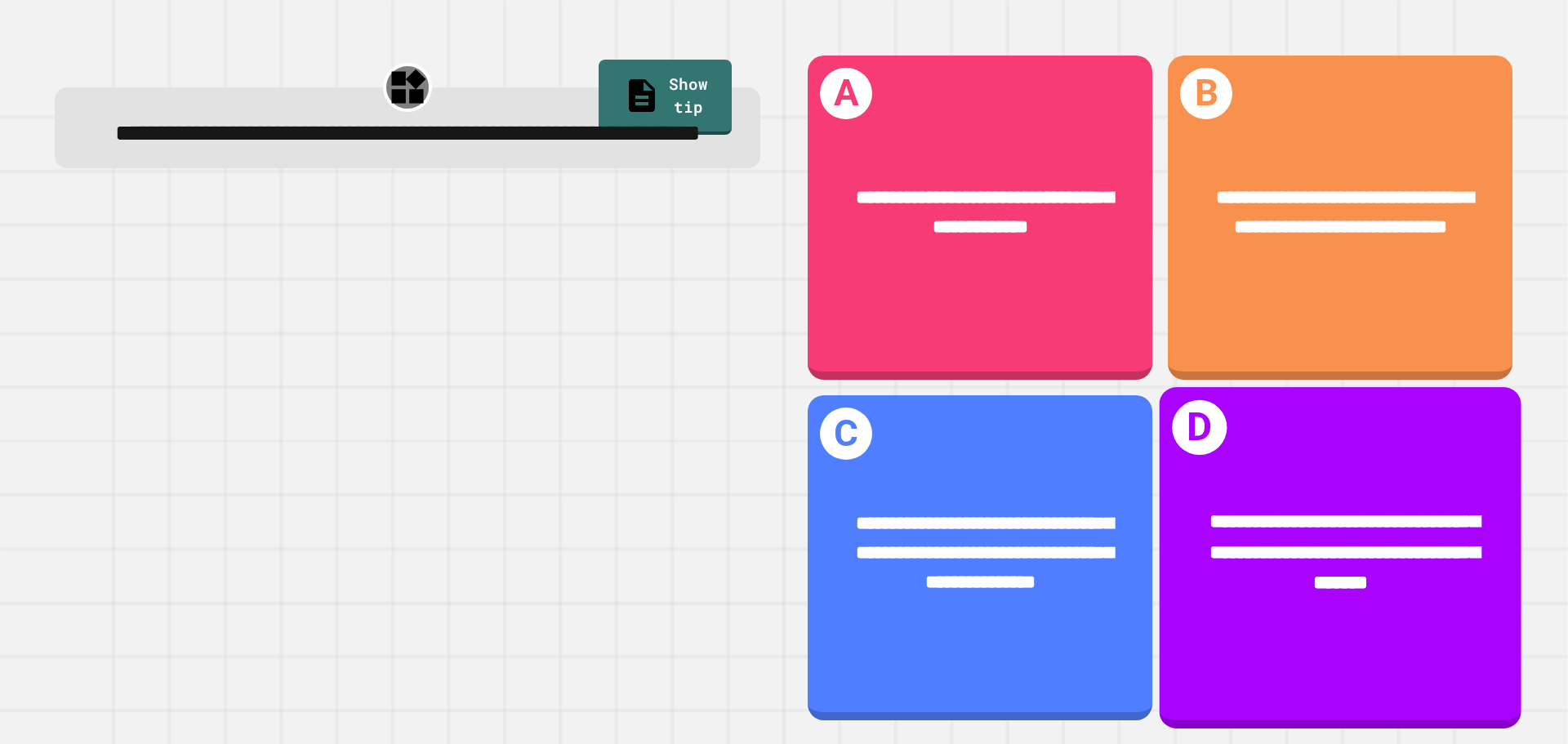
click at [1210, 513] on span "**********" at bounding box center [1345, 553] width 271 height 81
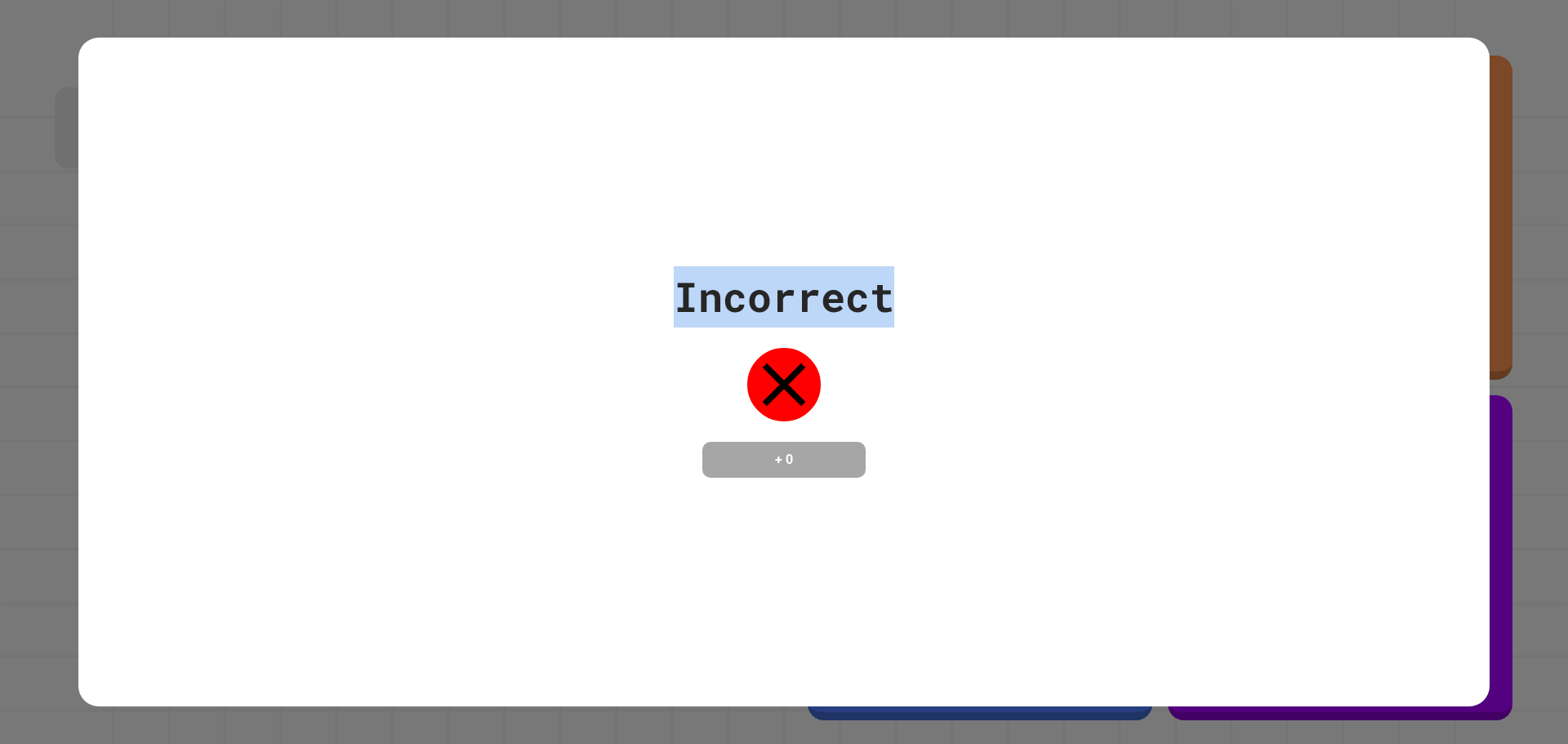
drag, startPoint x: 667, startPoint y: 222, endPoint x: 940, endPoint y: 245, distance: 274.0
click at [909, 267] on div "Incorrect + 0" at bounding box center [784, 372] width 1412 height 669
click at [940, 245] on div "Incorrect + 0" at bounding box center [784, 372] width 1412 height 669
drag, startPoint x: 877, startPoint y: 266, endPoint x: 836, endPoint y: 276, distance: 42.2
click at [836, 276] on div "Incorrect" at bounding box center [784, 297] width 221 height 62
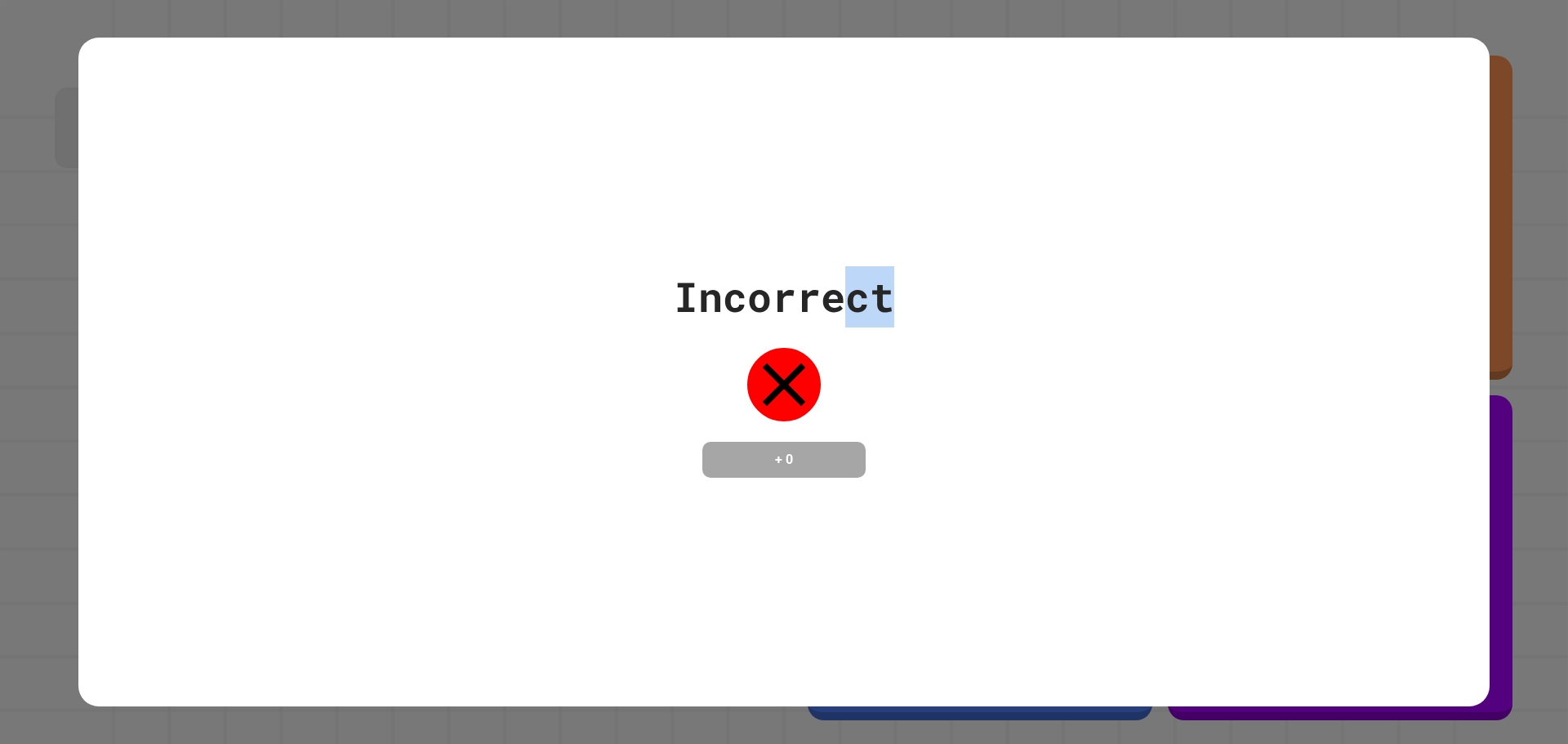
click at [1100, 191] on div "Incorrect + 0" at bounding box center [784, 372] width 1412 height 669
drag, startPoint x: 991, startPoint y: 263, endPoint x: 618, endPoint y: 294, distance: 374.3
click at [618, 294] on div "Incorrect + 0" at bounding box center [784, 372] width 1412 height 212
click at [988, 193] on div "Incorrect + 0" at bounding box center [784, 372] width 1412 height 669
drag, startPoint x: 885, startPoint y: 273, endPoint x: 942, endPoint y: 263, distance: 57.9
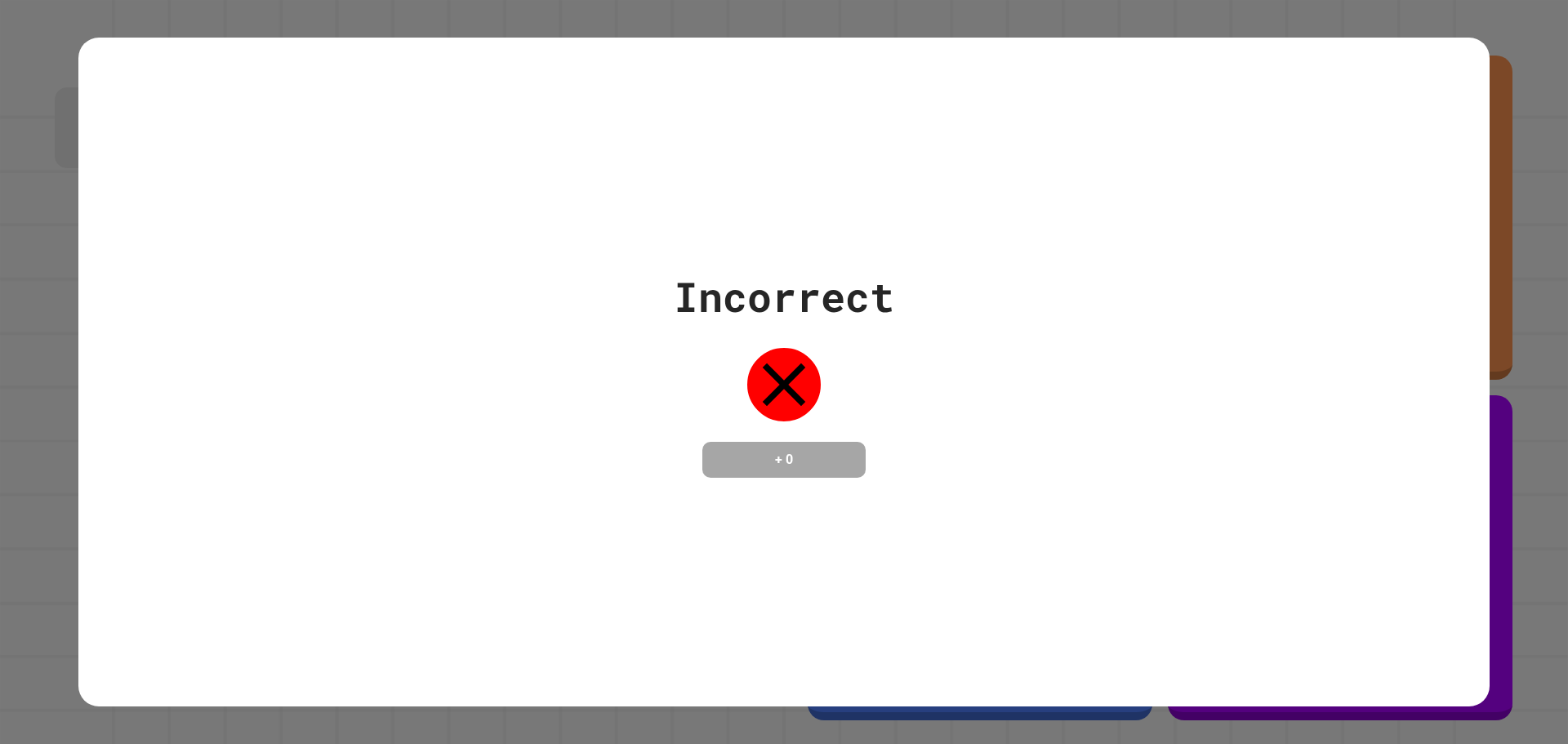
click at [942, 267] on div "Incorrect + 0" at bounding box center [784, 372] width 1412 height 212
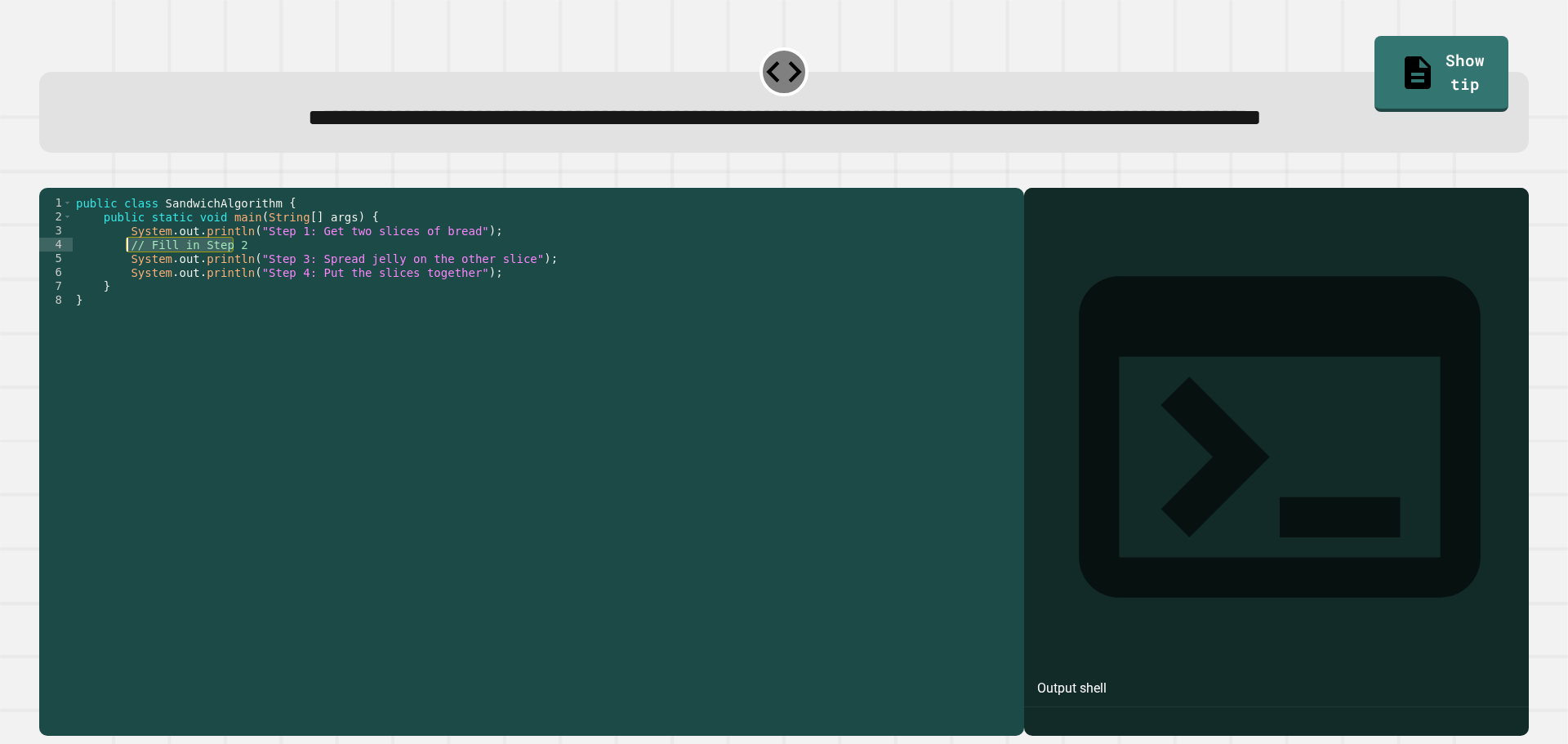
drag, startPoint x: 302, startPoint y: 308, endPoint x: 125, endPoint y: 311, distance: 177.0
click at [125, 311] on div "public class SandwichAlgorithm { public static void main ( String [ ] args ) { …" at bounding box center [544, 425] width 943 height 459
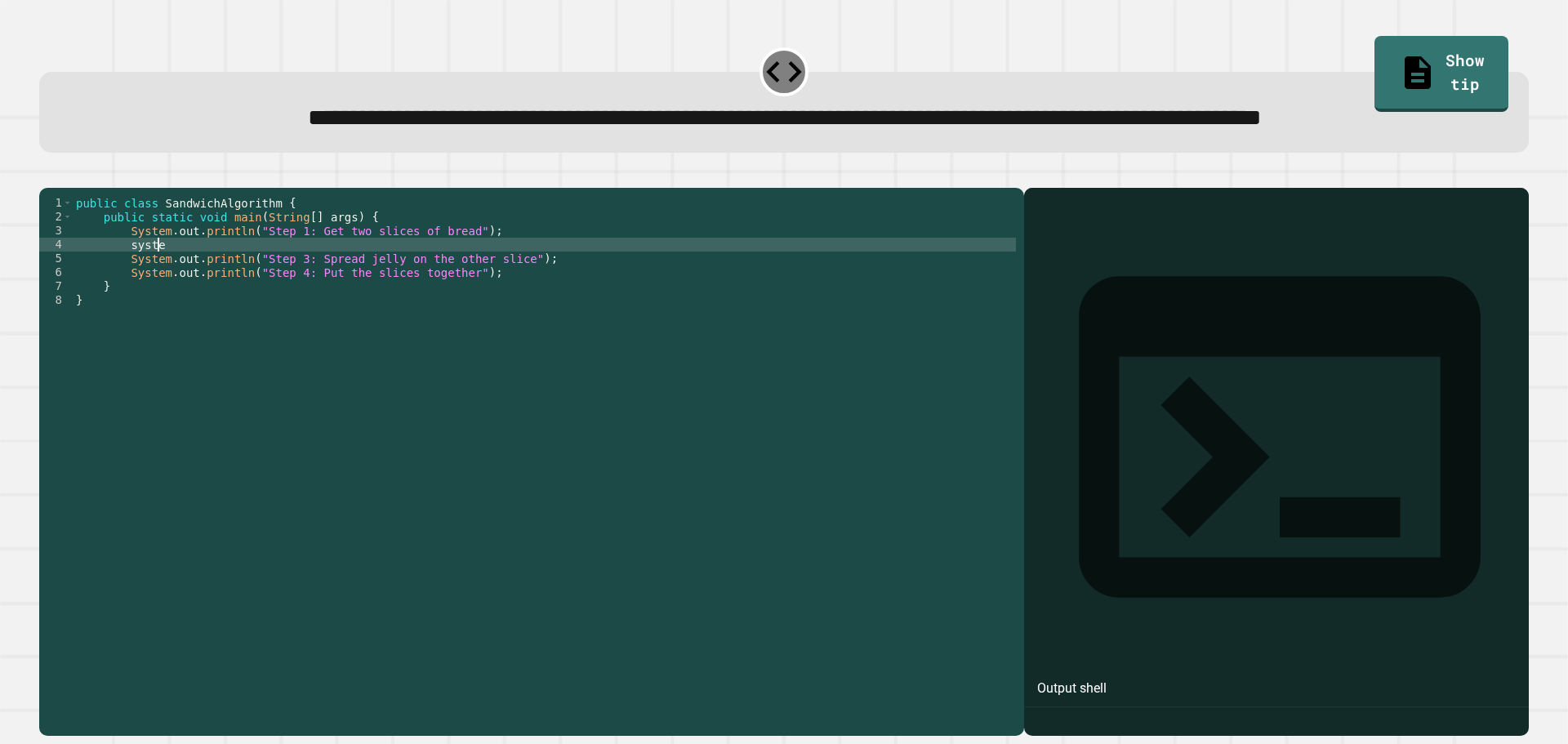
scroll to position [0, 5]
type textarea "*"
click at [256, 304] on div "public class SandwichAlgorithm { public static void main ( String [ ] args ) { …" at bounding box center [544, 425] width 943 height 459
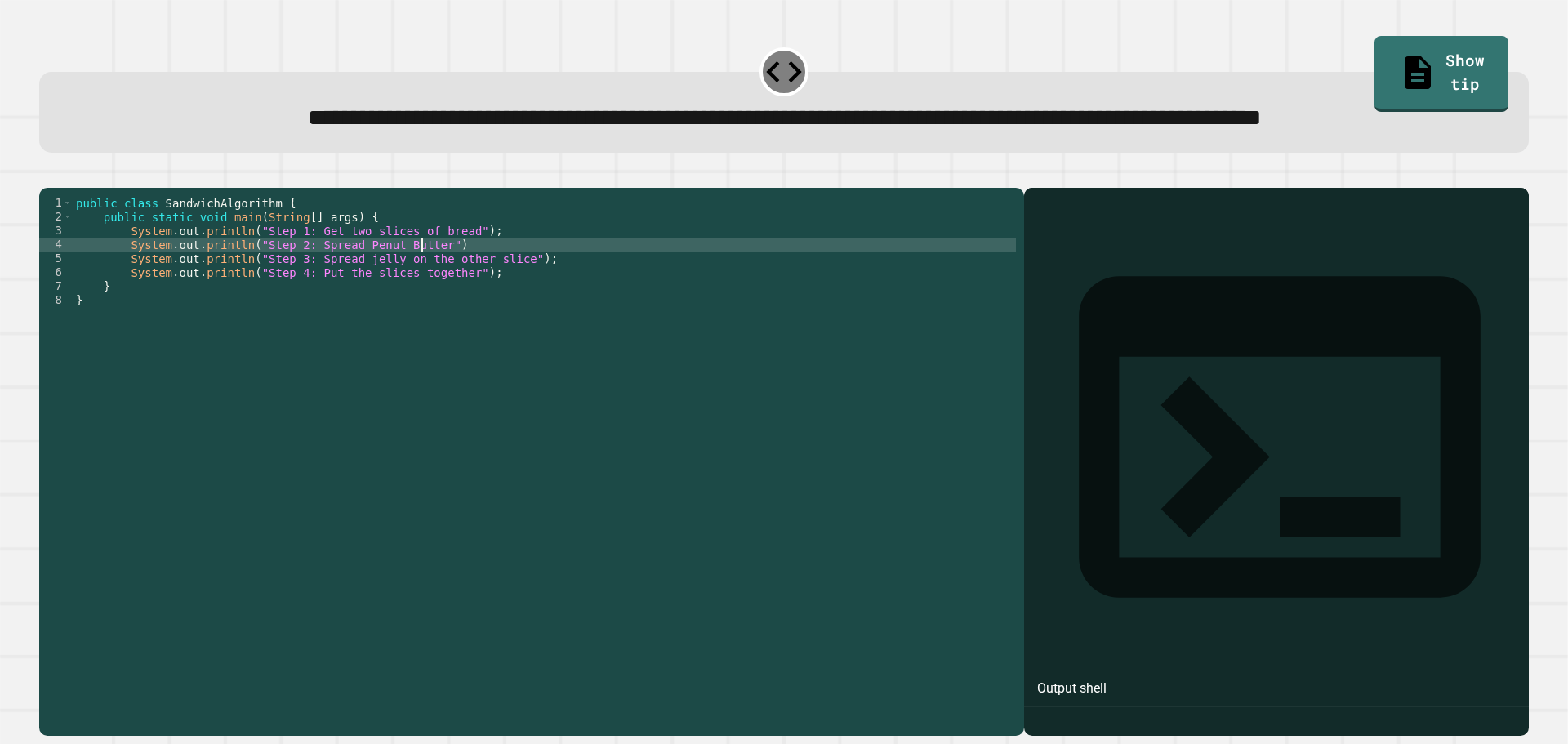
click at [861, 573] on div "public class SandwichAlgorithm { public static void main ( String [ ] args ) { …" at bounding box center [544, 425] width 943 height 459
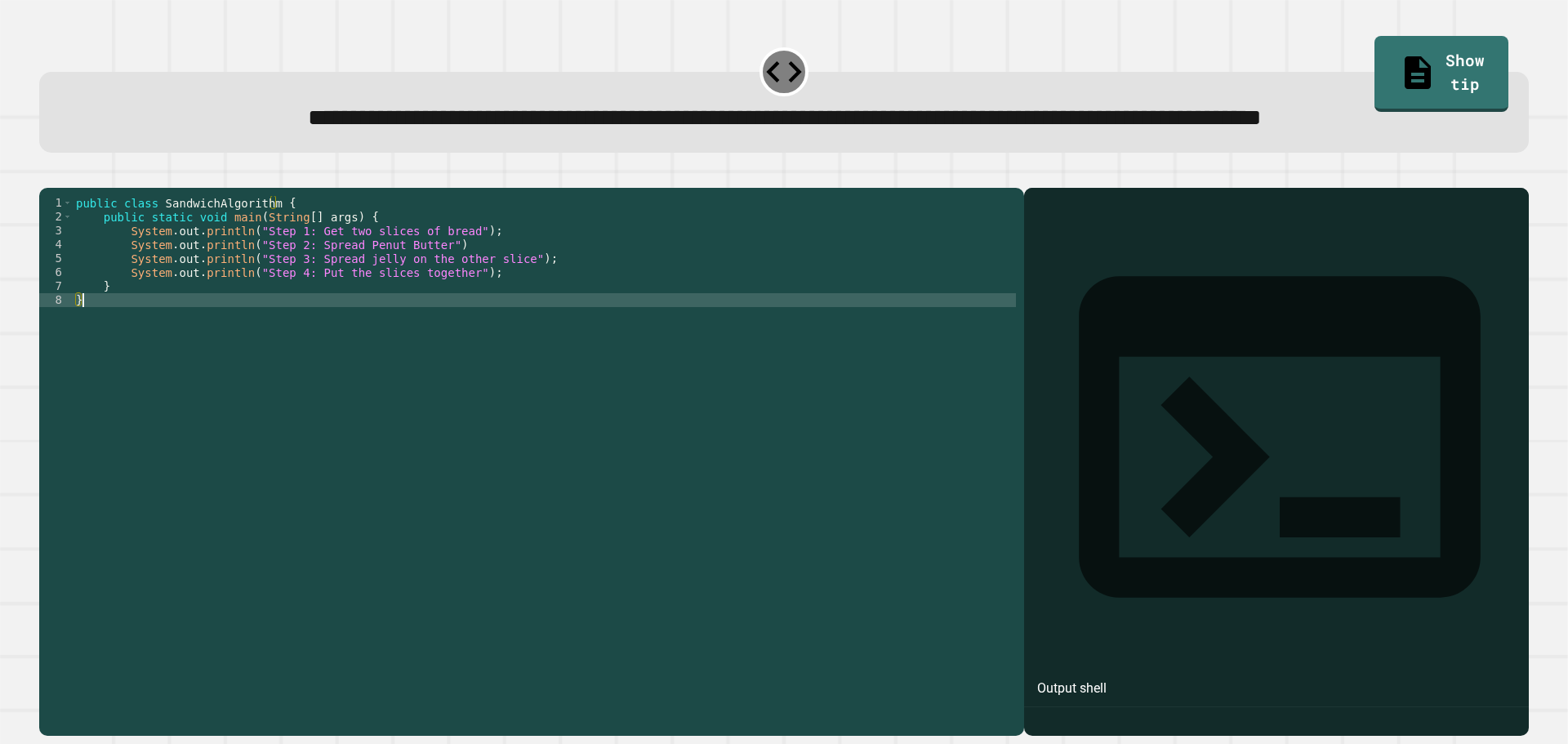
click at [433, 308] on div "public class SandwichAlgorithm { public static void main ( String [ ] args ) { …" at bounding box center [544, 425] width 943 height 459
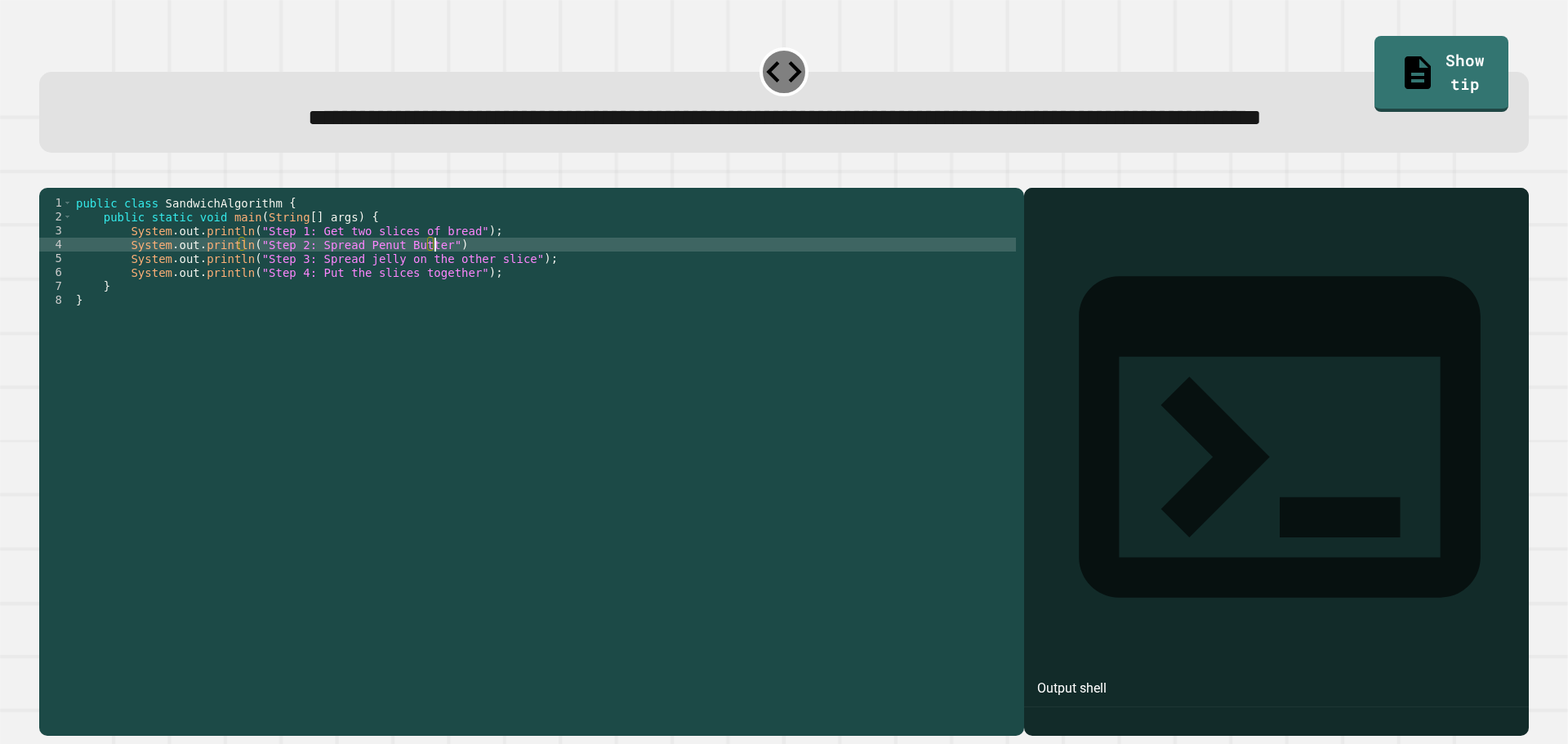
scroll to position [0, 25]
type textarea "**********"
click at [48, 175] on button "button" at bounding box center [48, 175] width 0 height 0
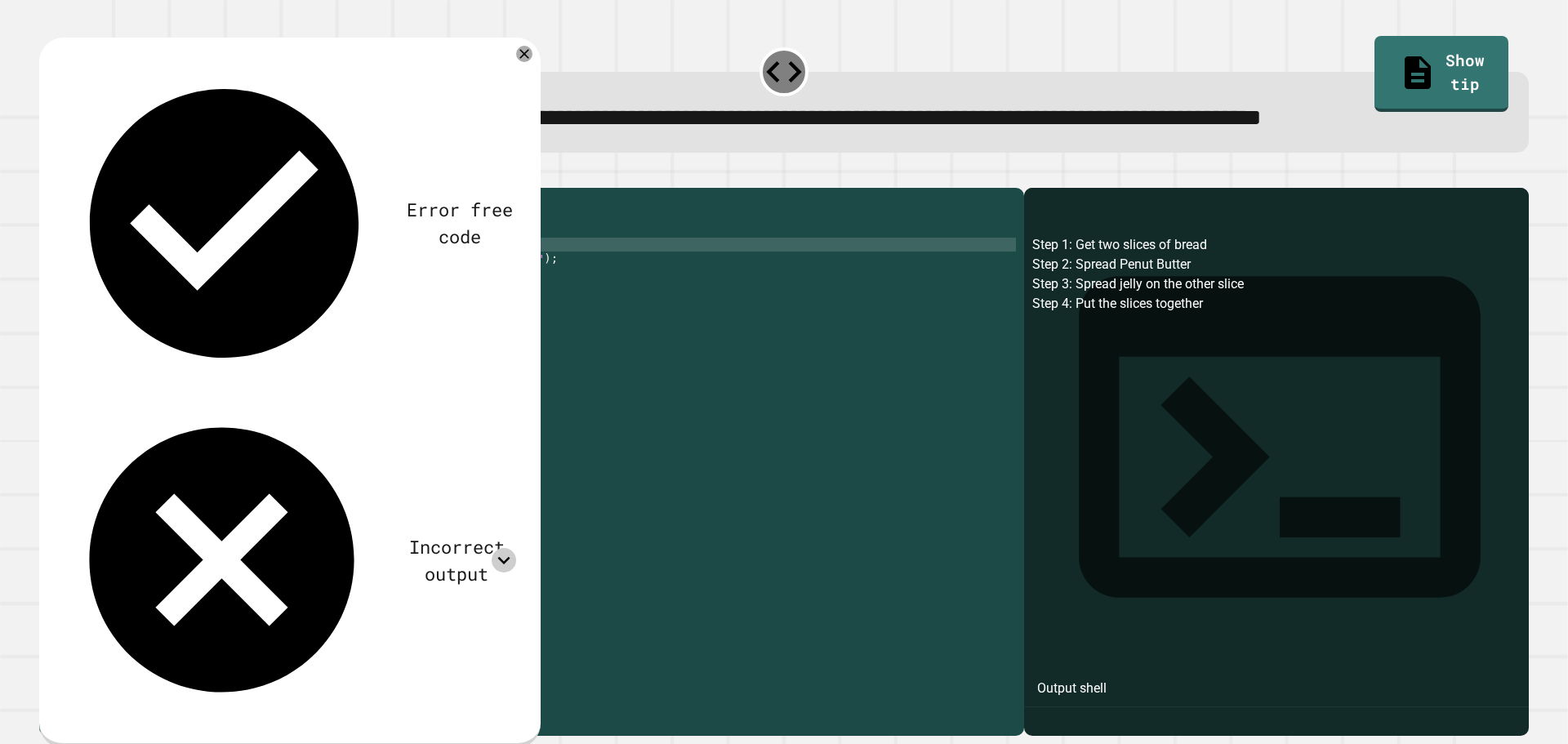
click at [510, 557] on icon at bounding box center [504, 560] width 12 height 7
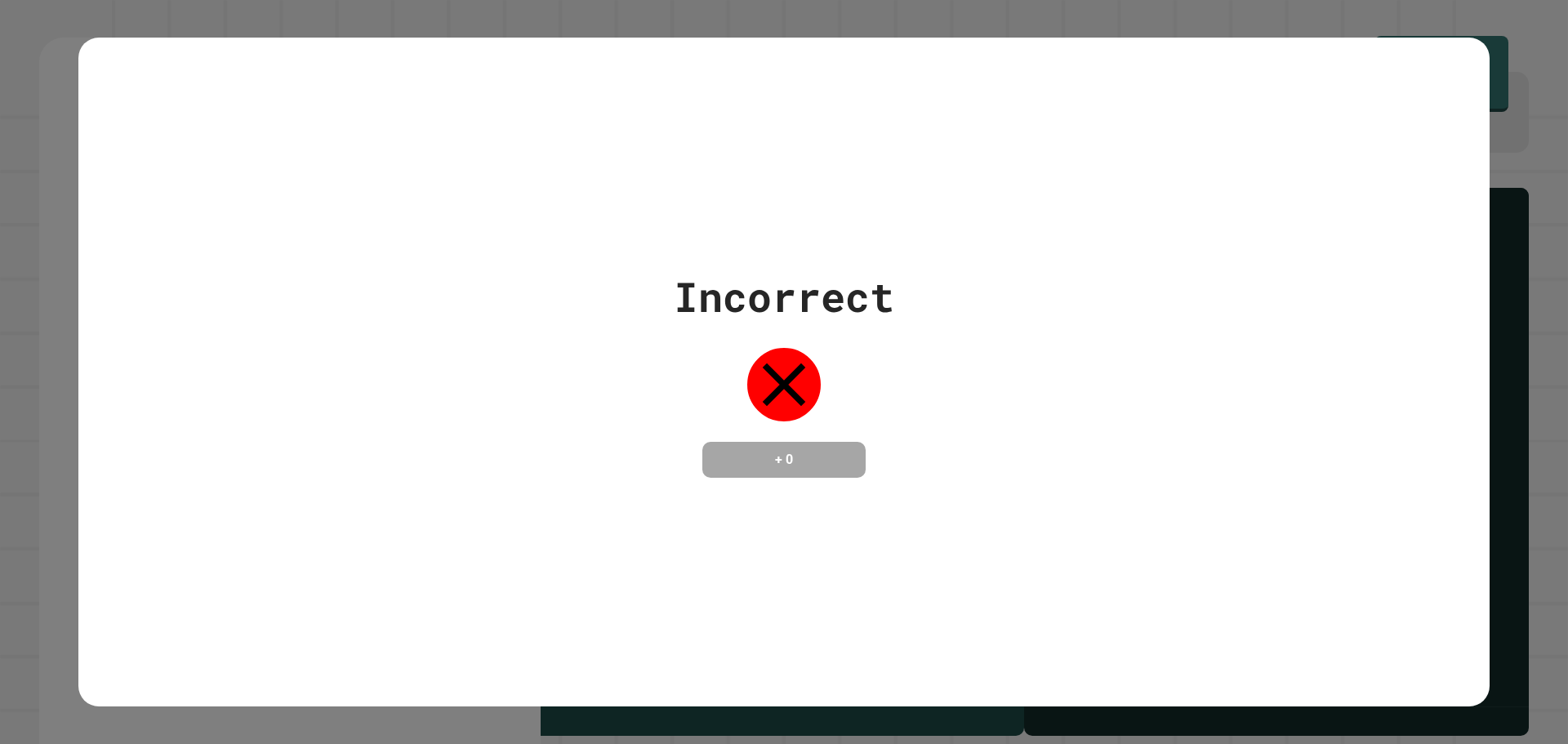
click at [1483, 195] on div "Incorrect + 0" at bounding box center [784, 372] width 1568 height 744
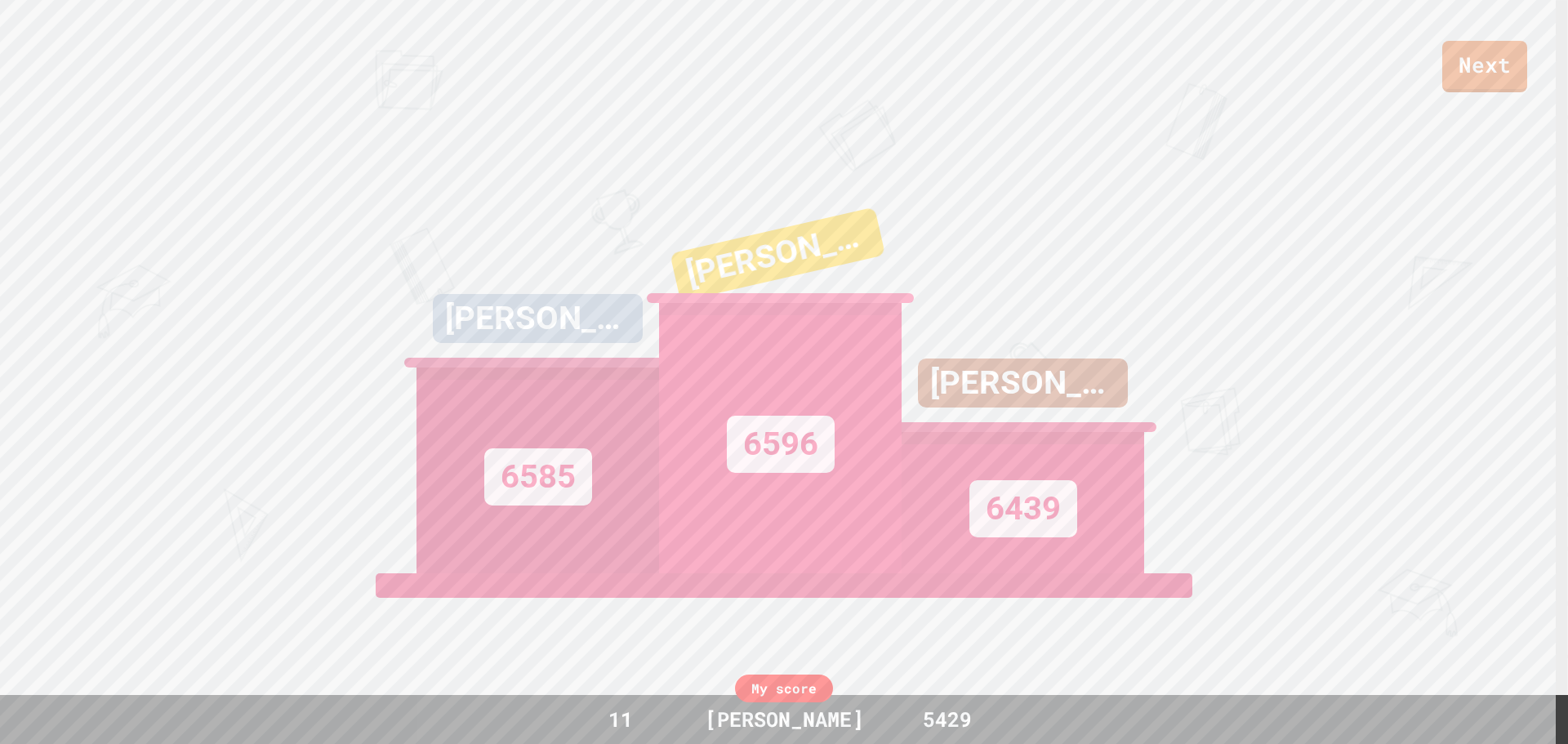
drag, startPoint x: 1567, startPoint y: 50, endPoint x: 916, endPoint y: 261, distance: 684.3
click at [916, 261] on div "[PERSON_NAME] 6439" at bounding box center [1023, 369] width 243 height 408
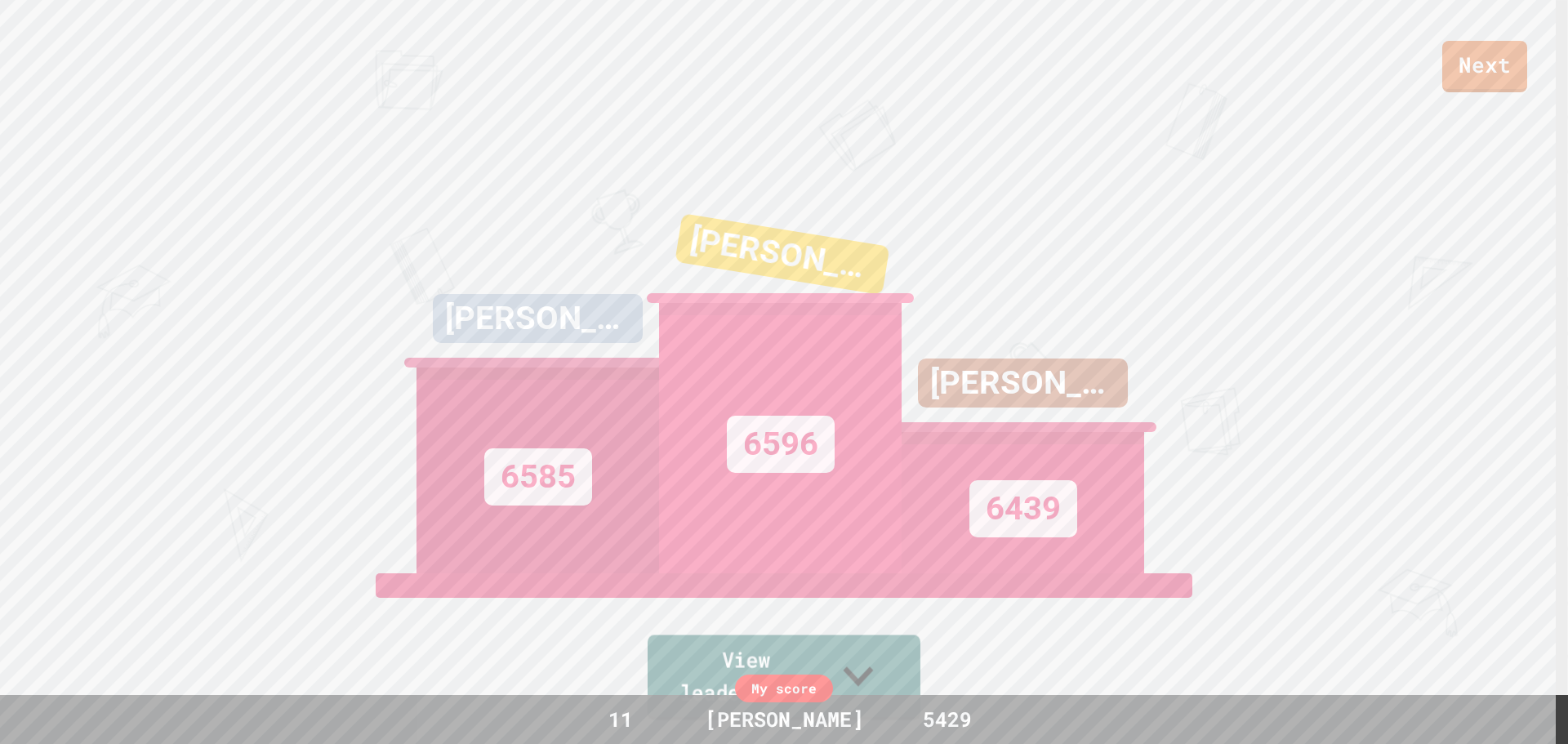
click at [841, 668] on link "View leaderboard" at bounding box center [784, 677] width 273 height 85
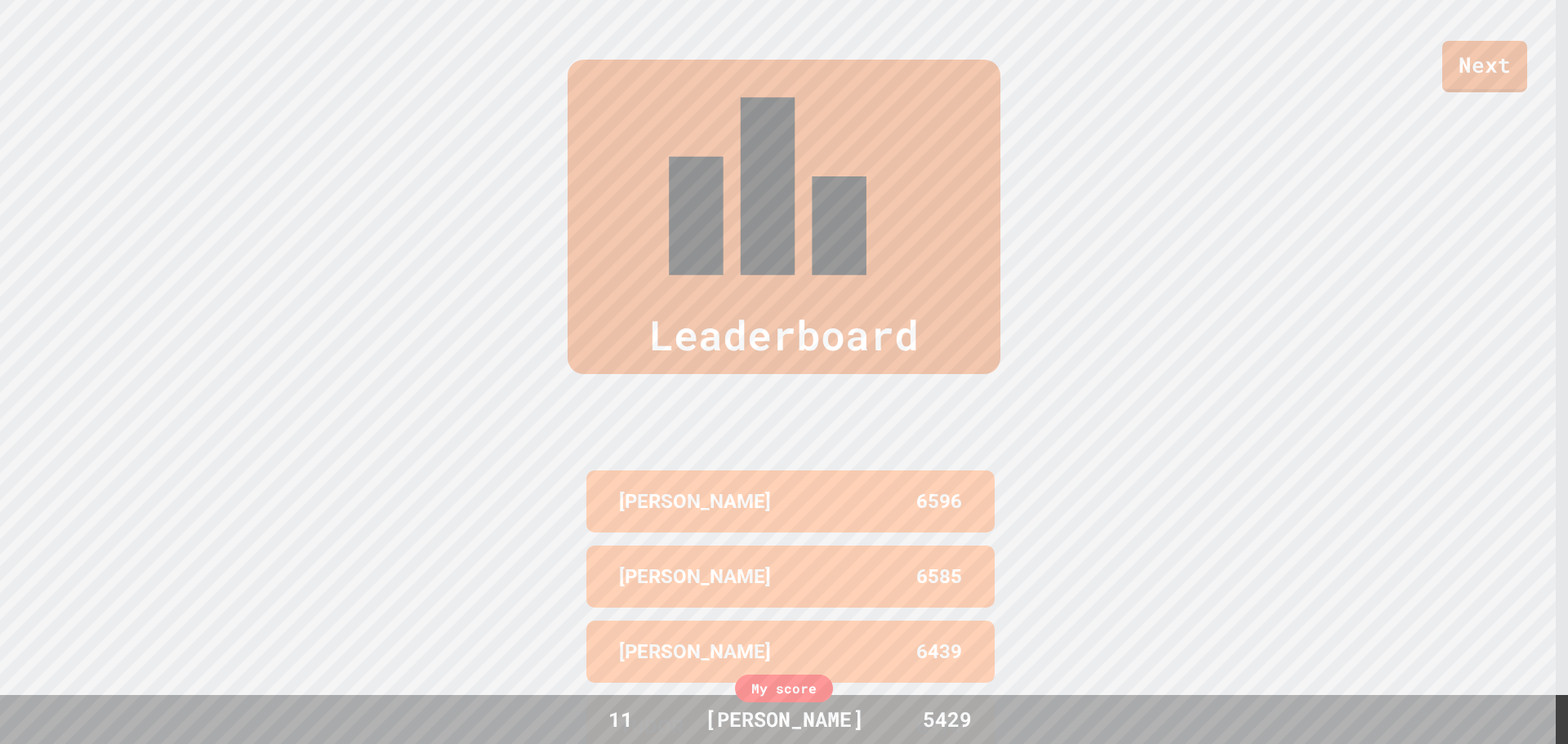
scroll to position [750, 0]
click at [762, 690] on div "My score" at bounding box center [784, 688] width 98 height 28
